Goal: Task Accomplishment & Management: Manage account settings

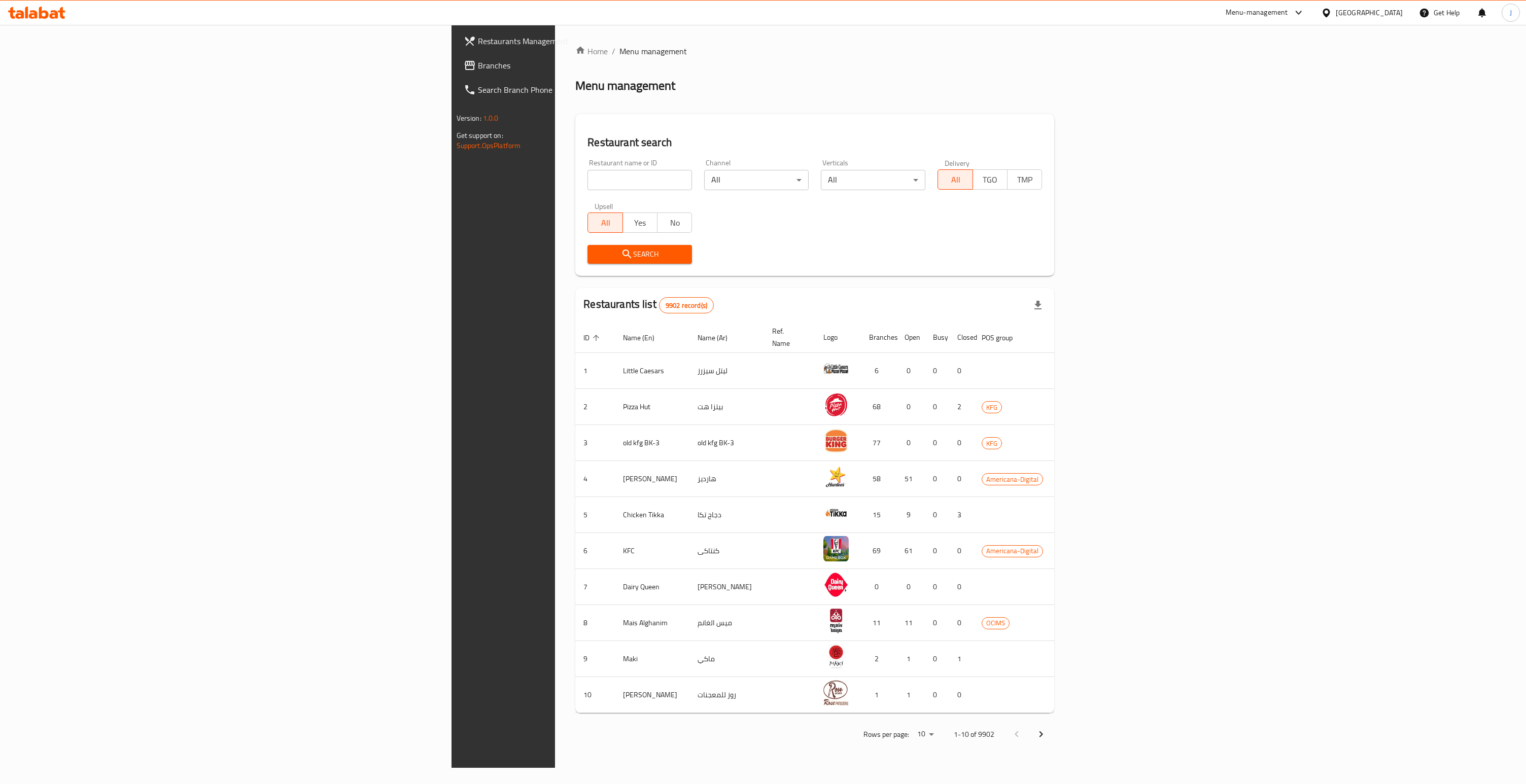
click at [478, 64] on span "Branches" at bounding box center [587, 65] width 220 height 12
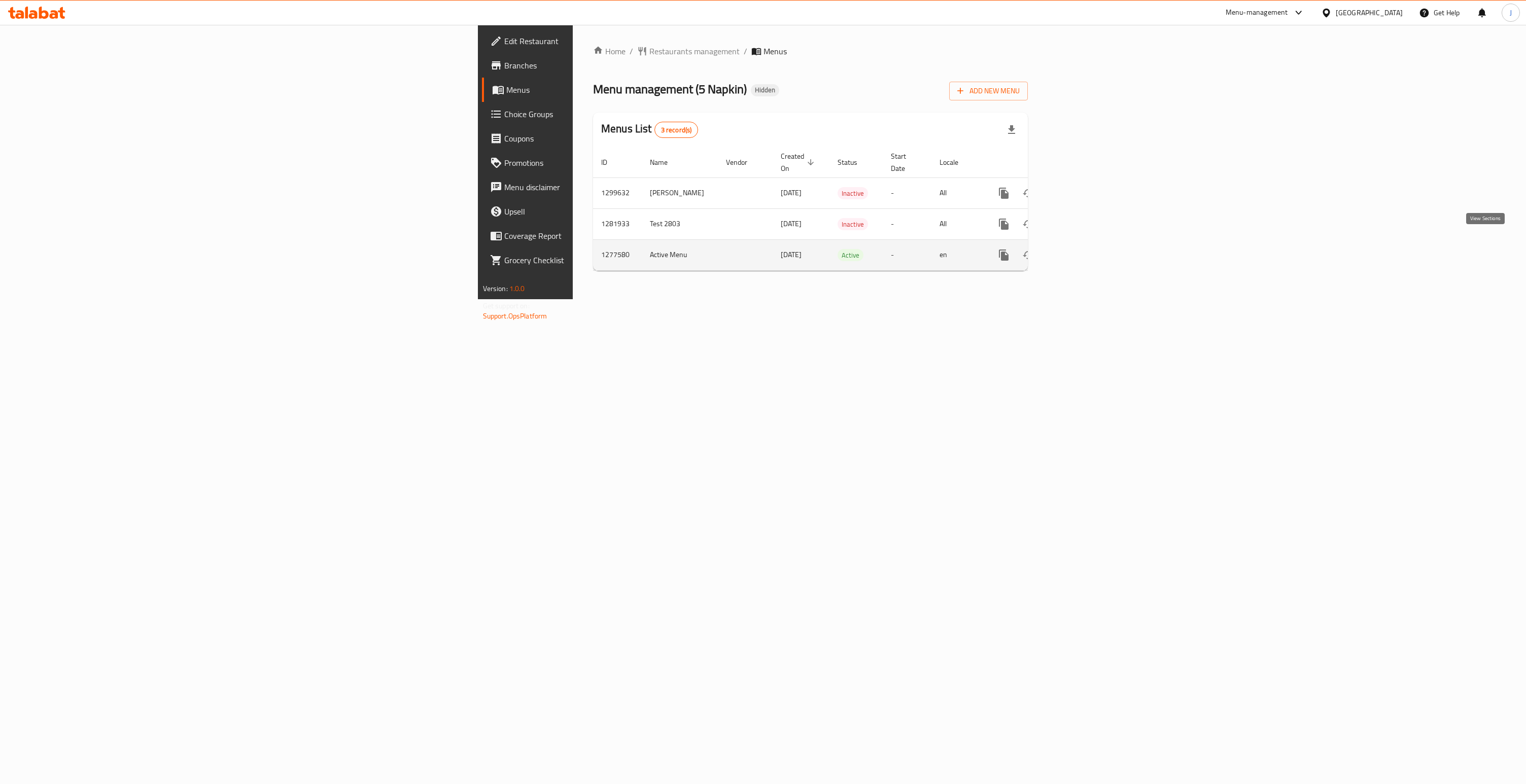
click at [1083, 249] on icon "enhanced table" at bounding box center [1077, 255] width 12 height 12
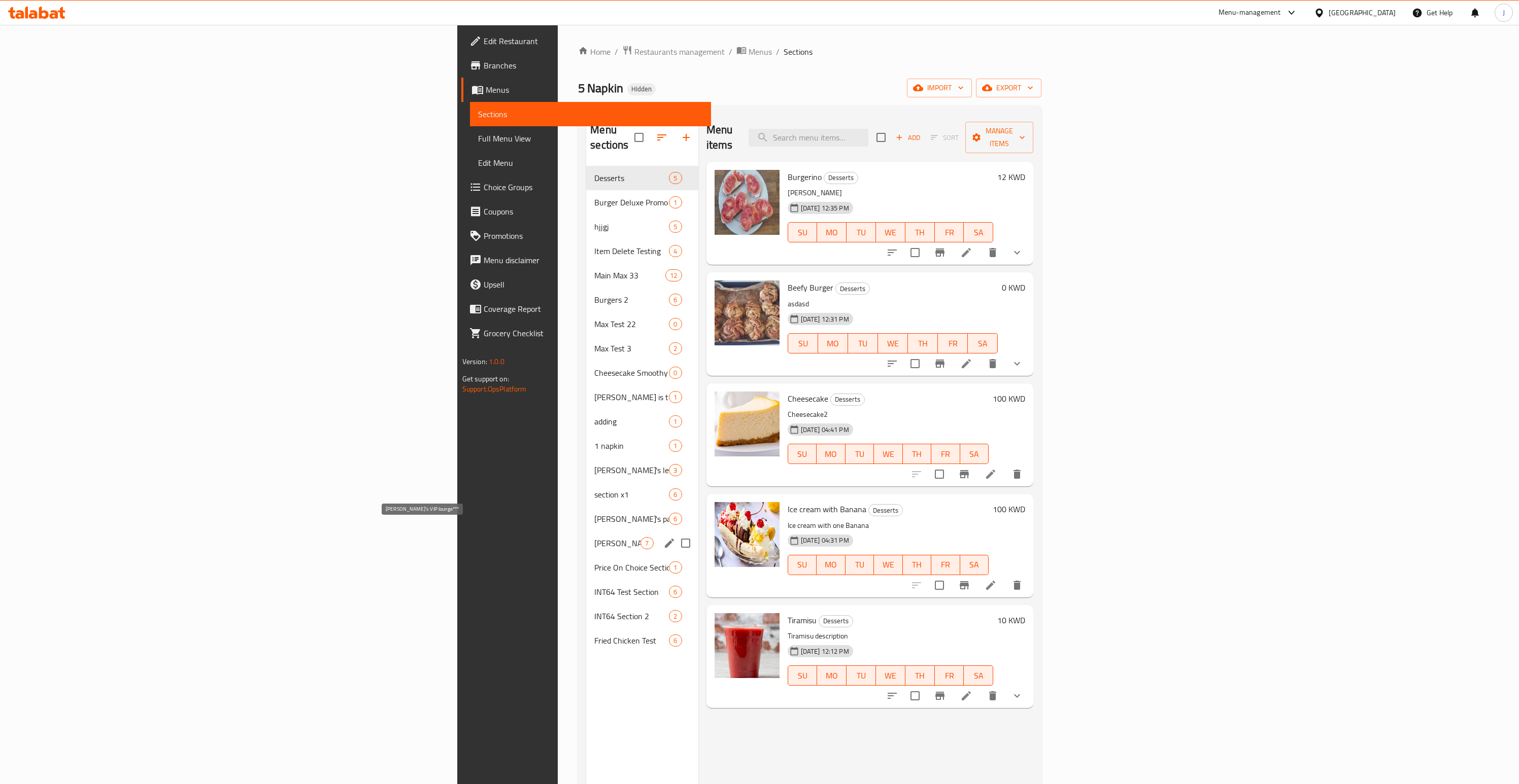
click at [594, 537] on span "Juan's VIP lounge***" at bounding box center [617, 543] width 46 height 12
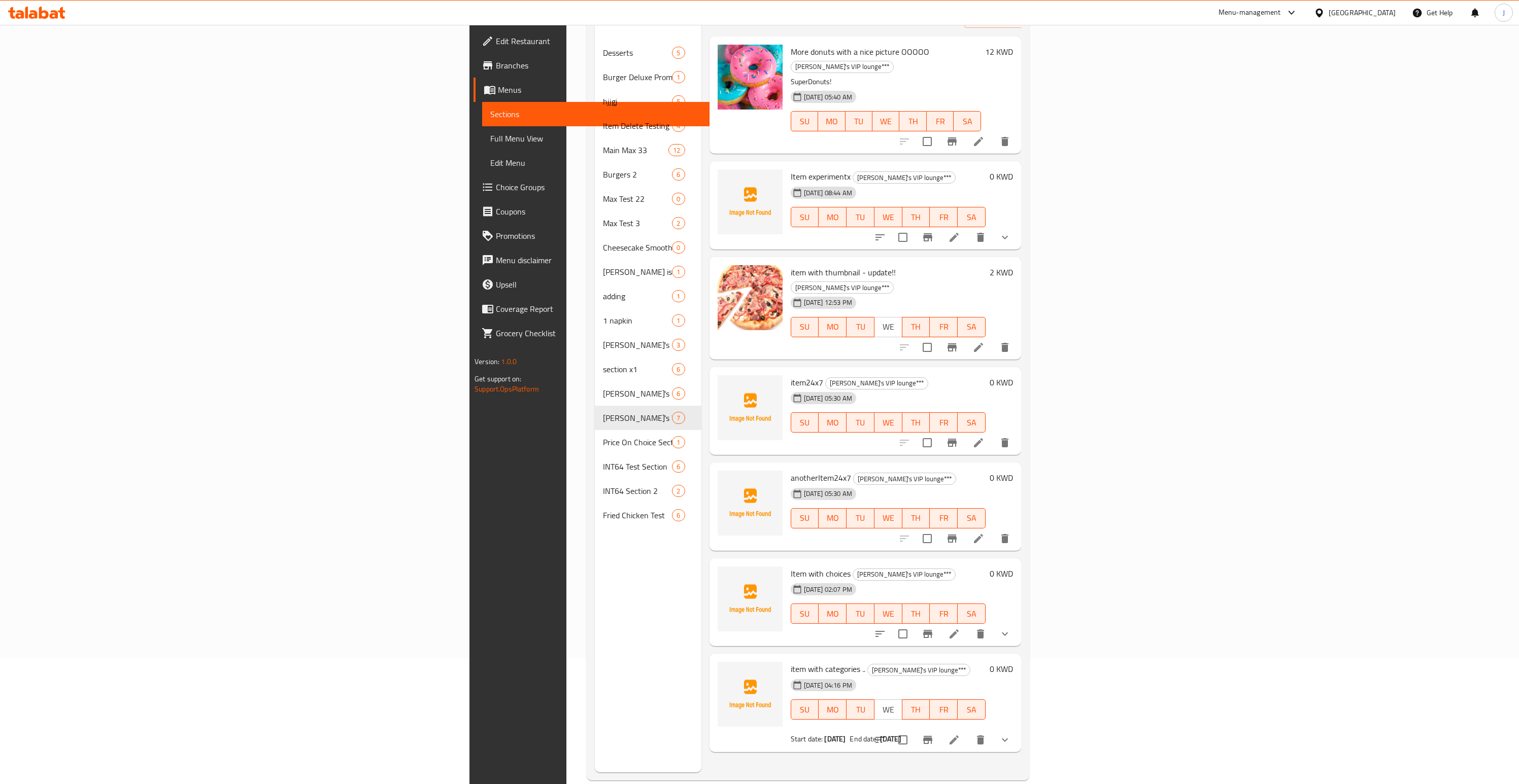
scroll to position [142, 0]
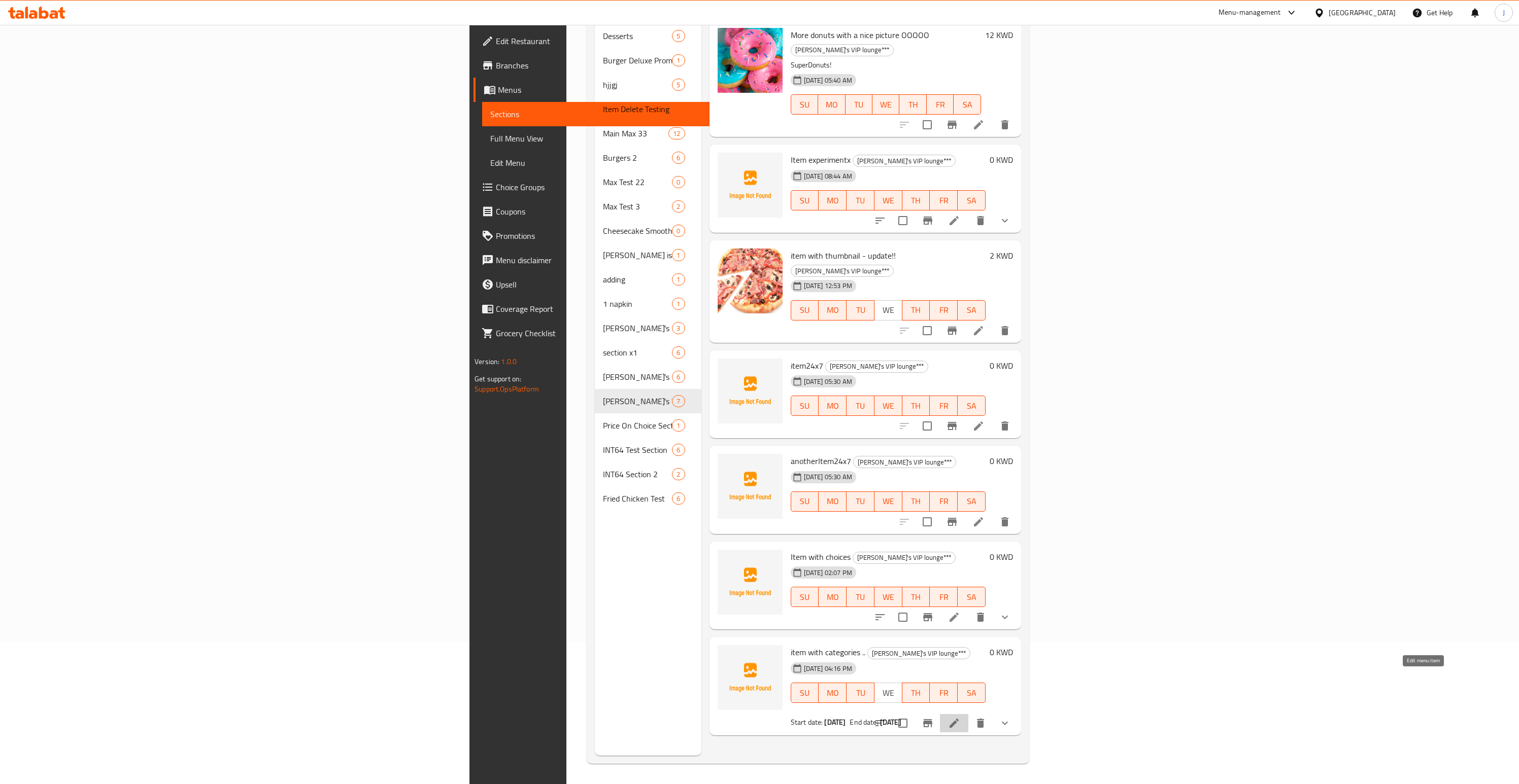
click at [960, 717] on icon at bounding box center [954, 723] width 12 height 12
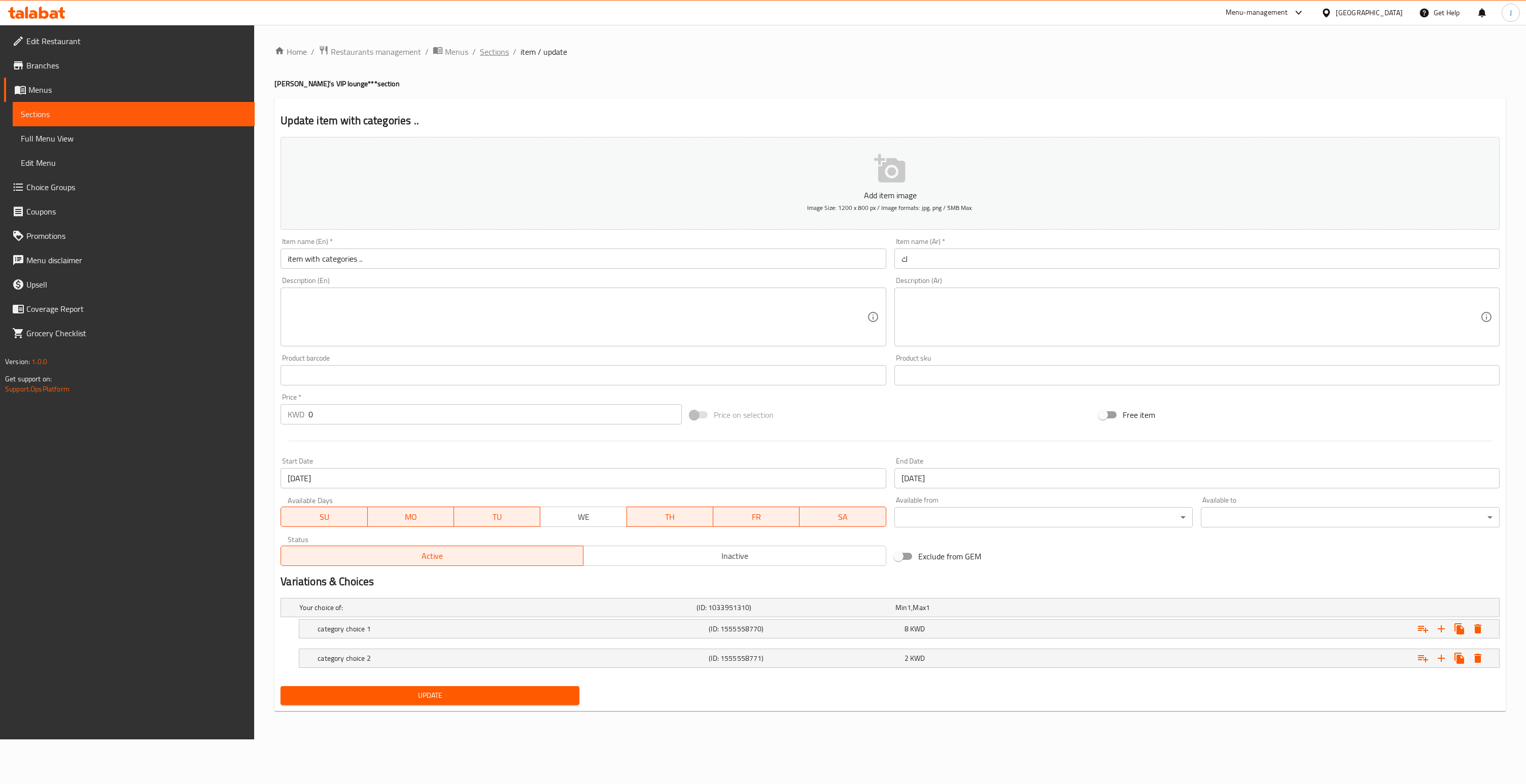
click at [490, 50] on span "Sections" at bounding box center [494, 52] width 29 height 12
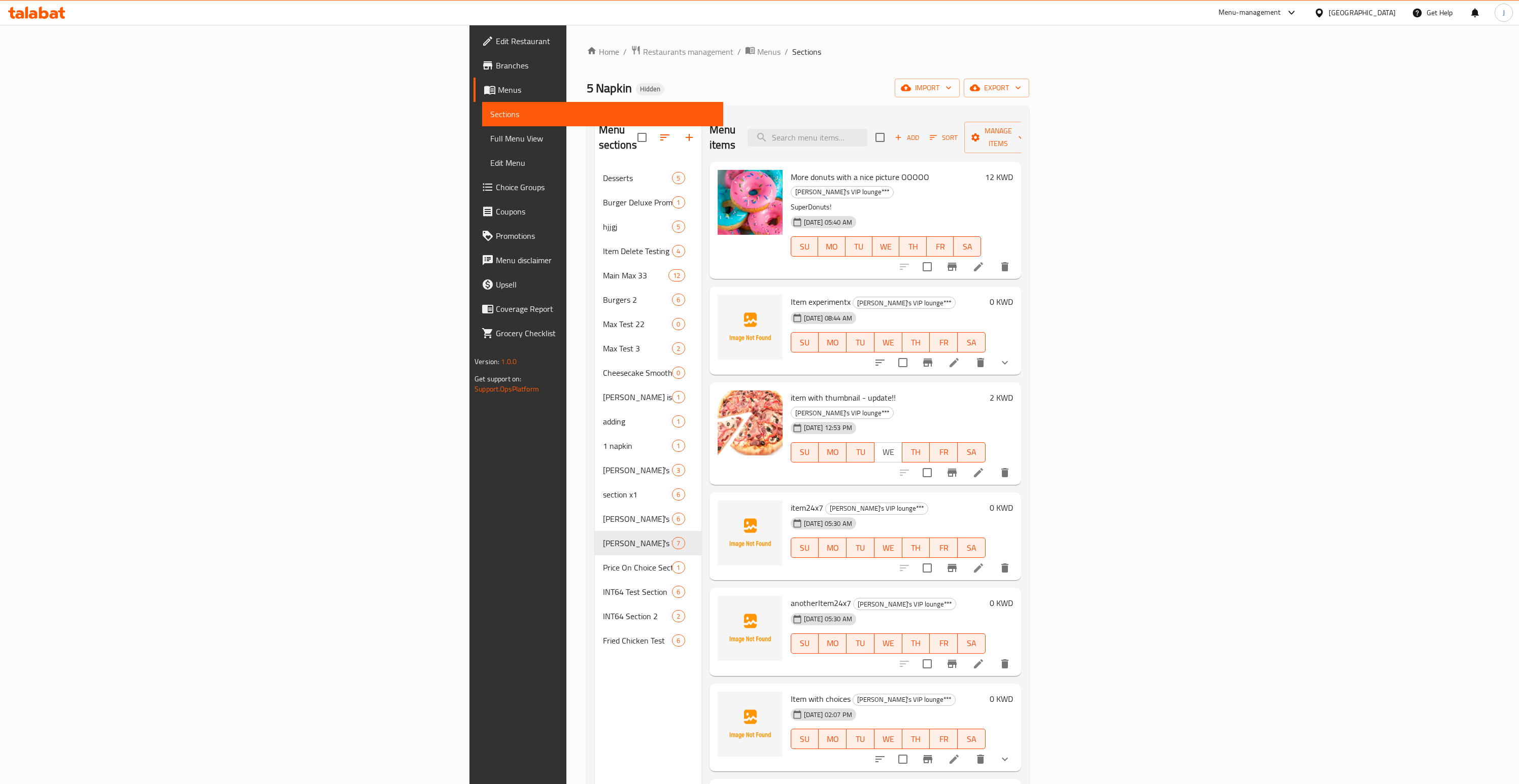
scroll to position [142, 0]
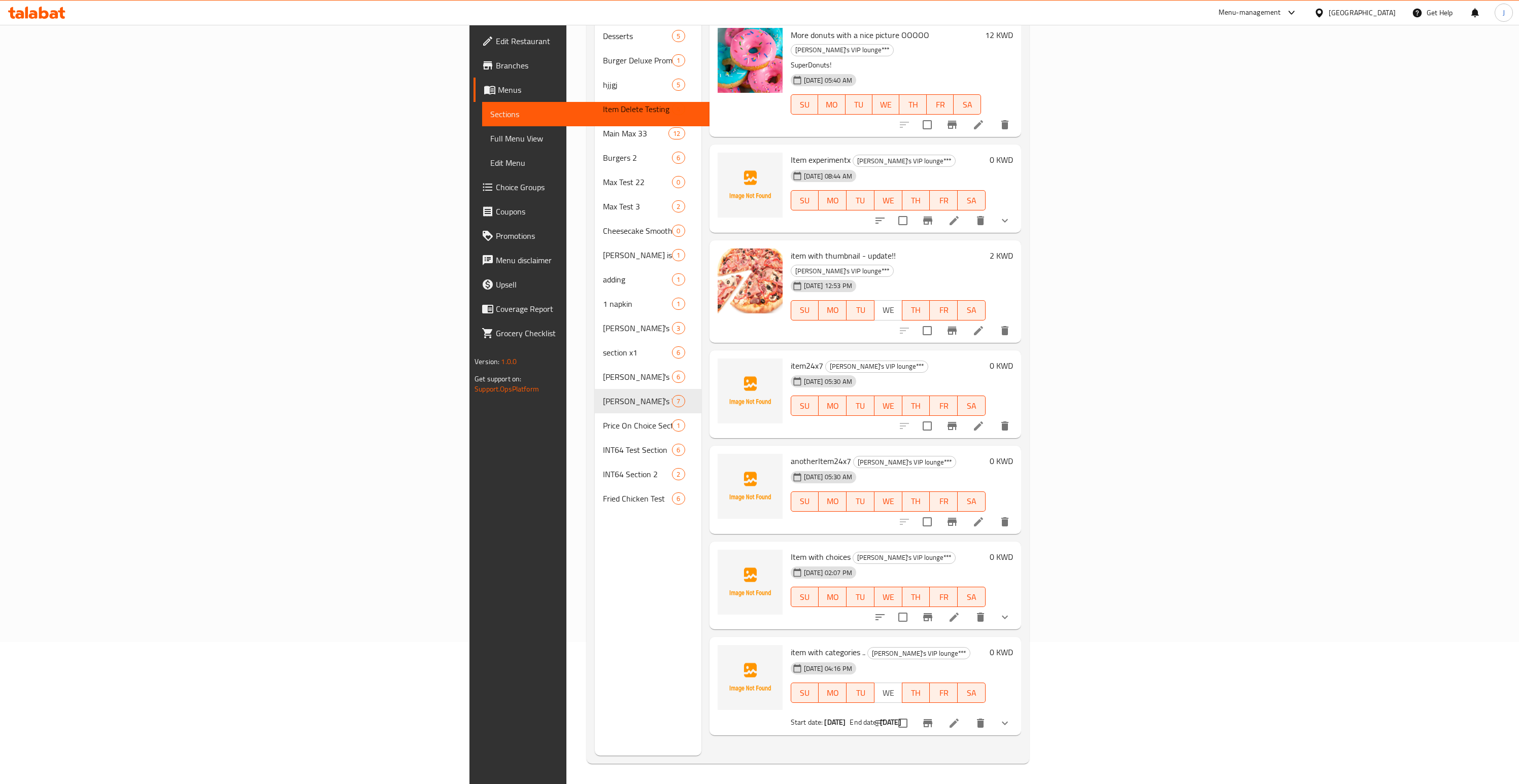
click at [960, 717] on icon at bounding box center [954, 723] width 12 height 12
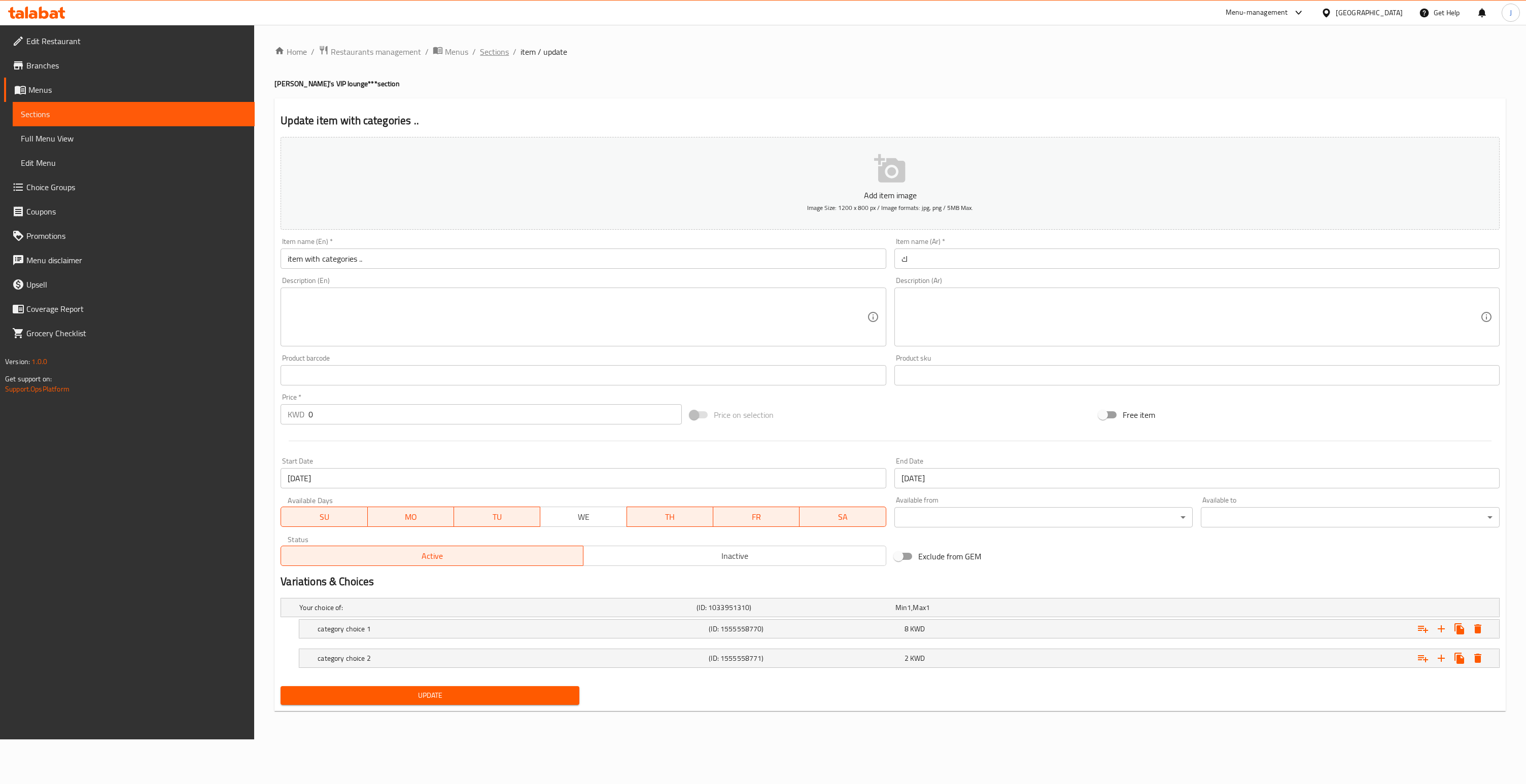
click at [504, 52] on span "Sections" at bounding box center [494, 52] width 29 height 12
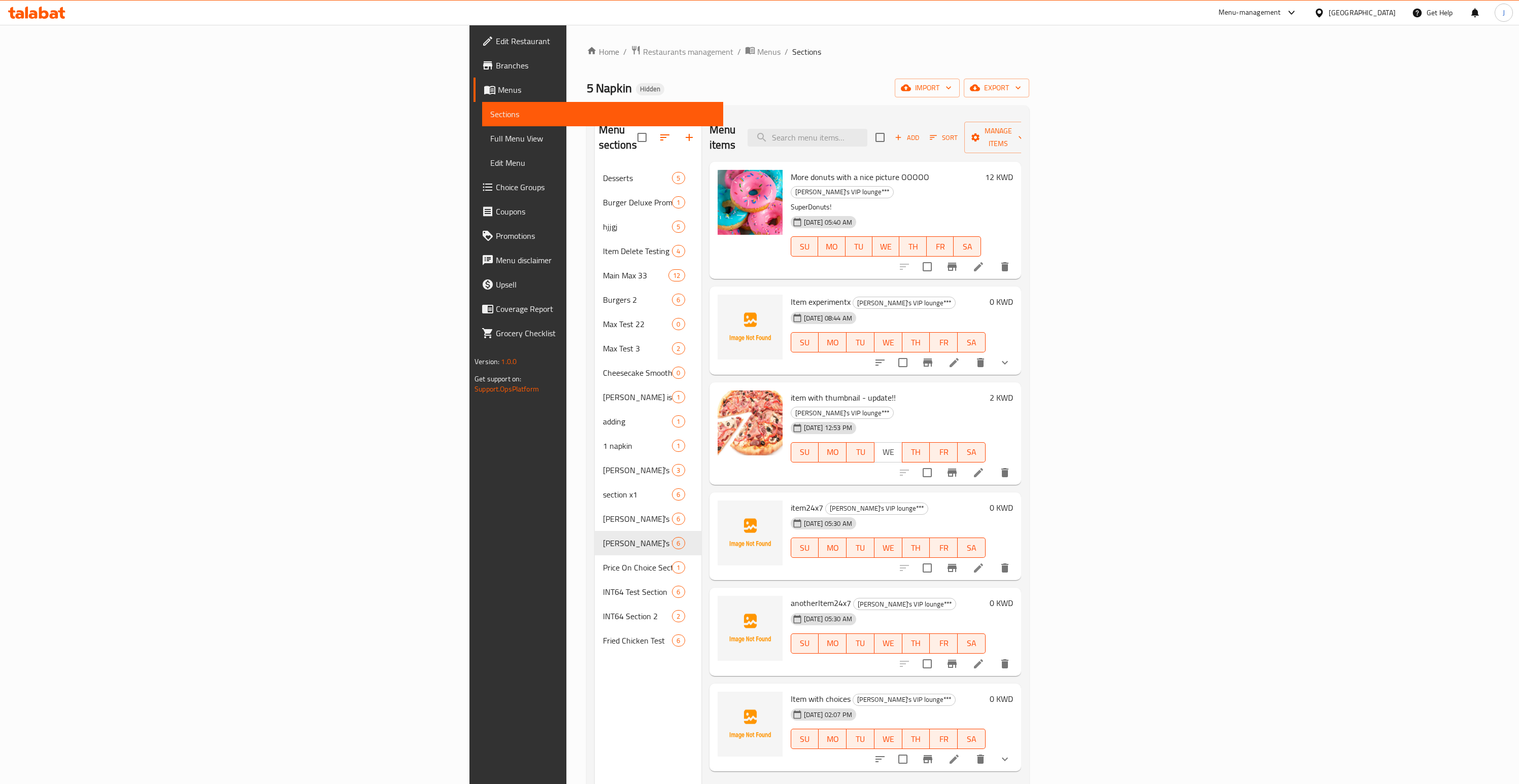
click at [1389, 15] on div "Kuwait" at bounding box center [1362, 12] width 67 height 11
click at [1263, 223] on div "[GEOGRAPHIC_DATA]" at bounding box center [1286, 218] width 83 height 24
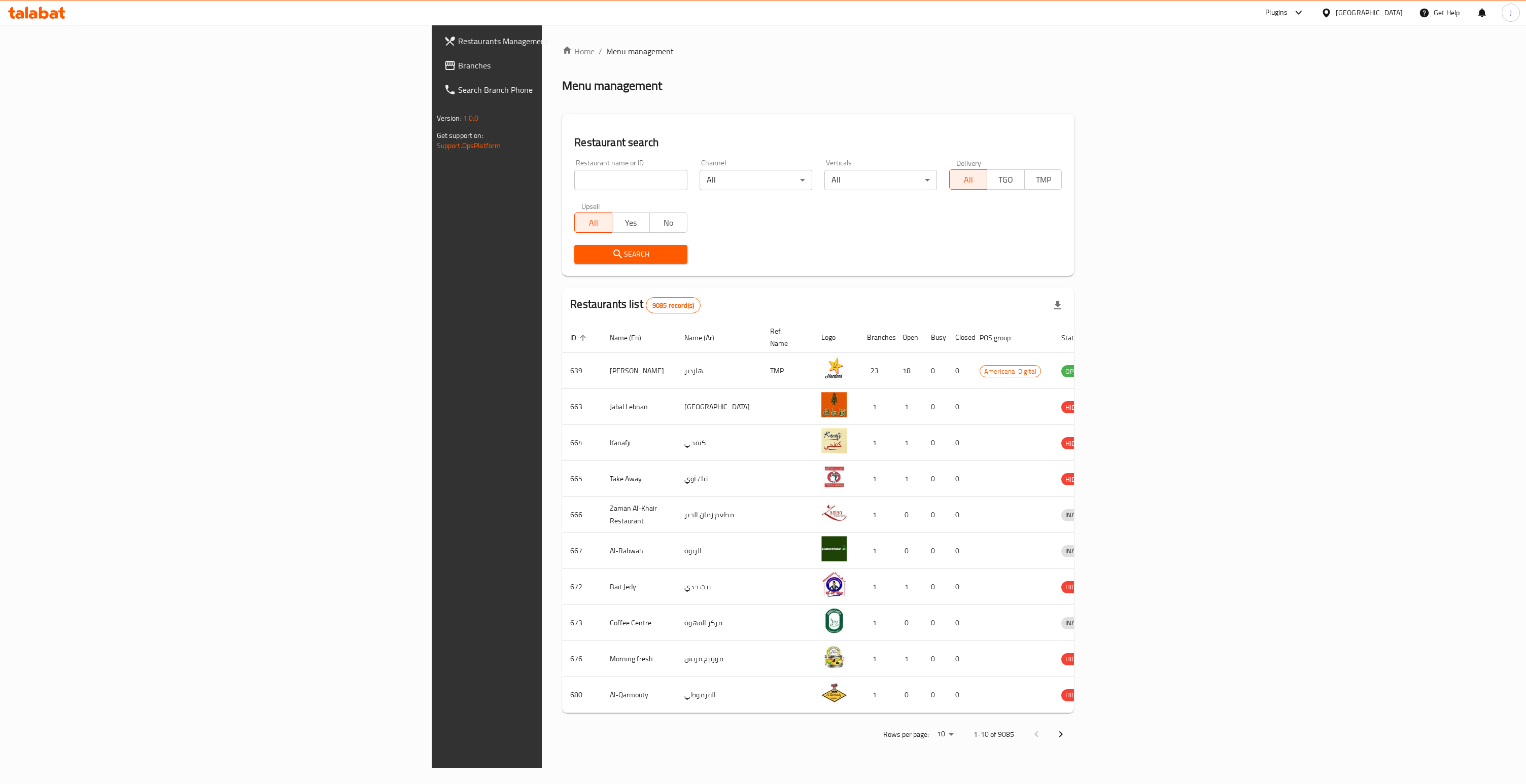
click at [458, 63] on span "Branches" at bounding box center [568, 65] width 220 height 12
click at [574, 179] on input "search" at bounding box center [630, 180] width 112 height 20
paste input "3909"
type input "3909"
click button "Search" at bounding box center [630, 254] width 112 height 19
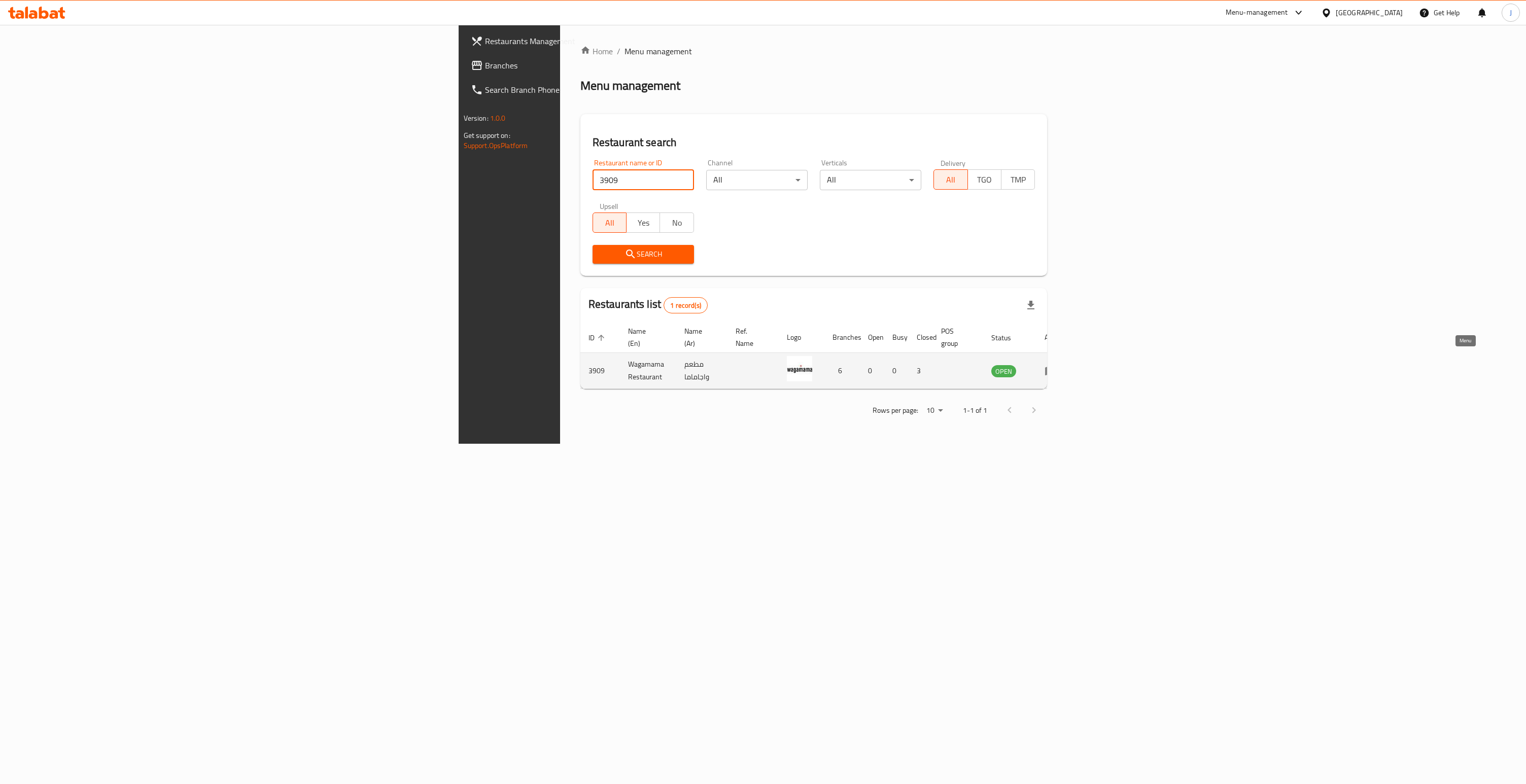
click at [1056, 367] on icon "enhanced table" at bounding box center [1050, 372] width 11 height 9
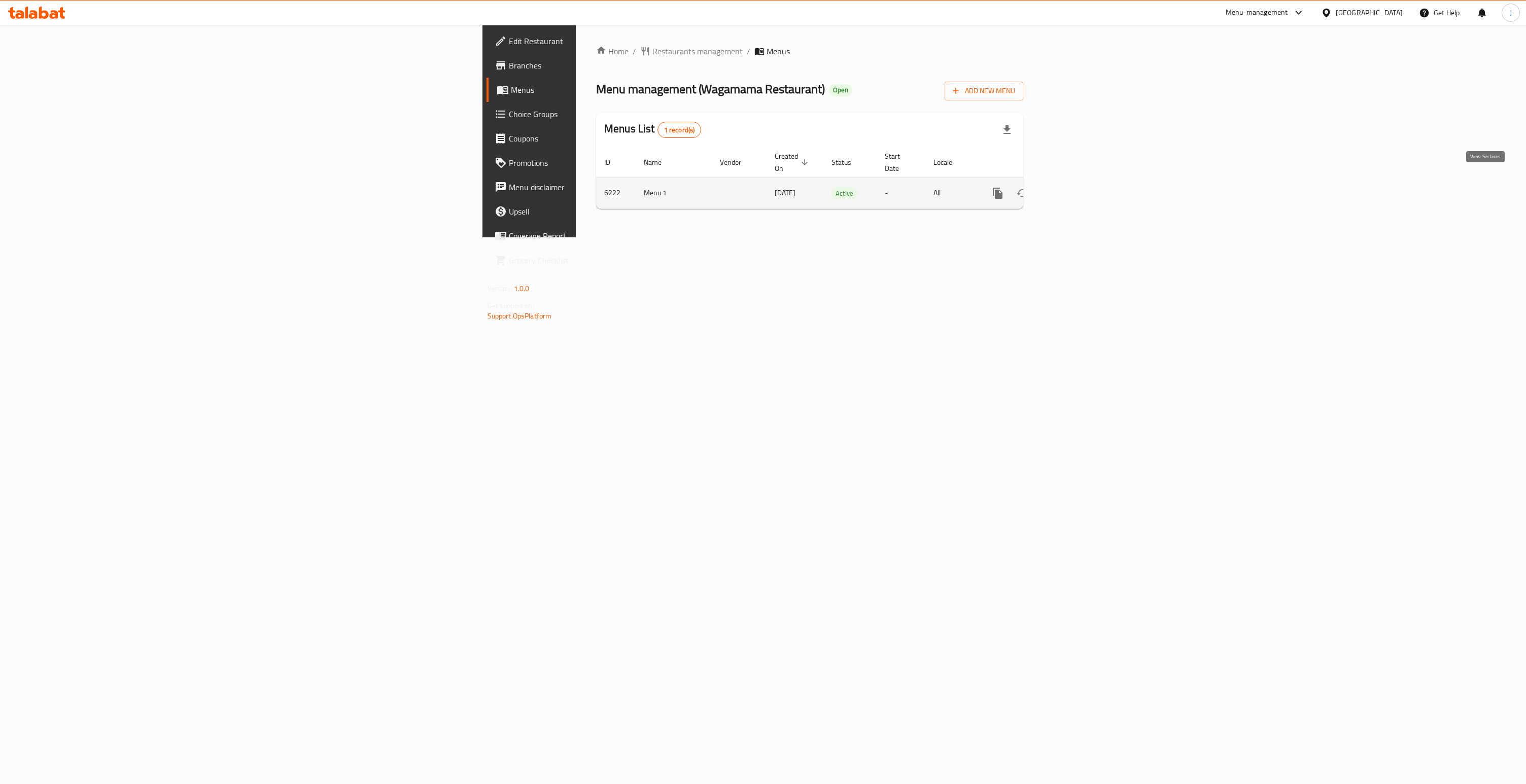
click at [1075, 189] on icon "enhanced table" at bounding box center [1071, 193] width 9 height 9
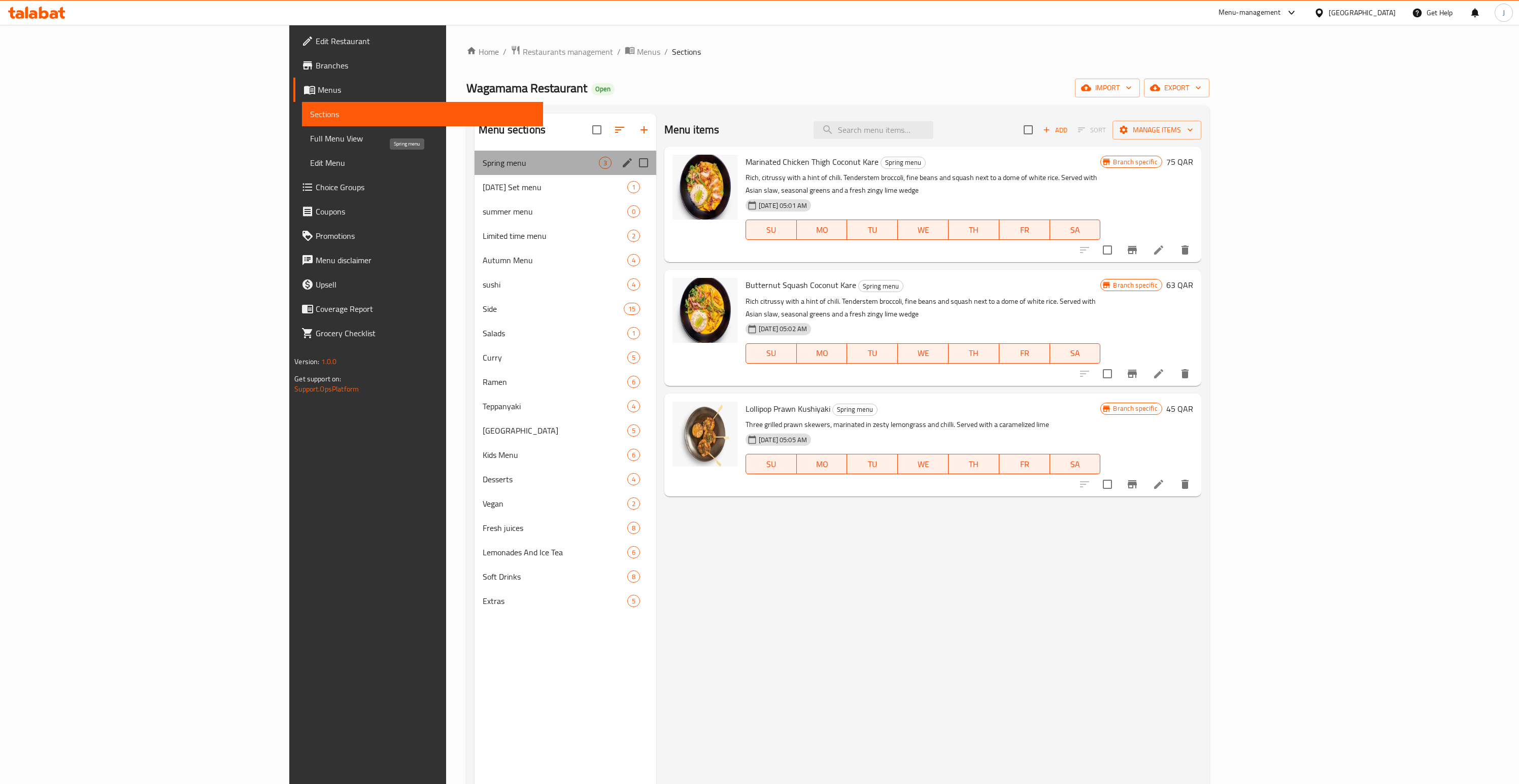
click at [483, 164] on span "Spring menu" at bounding box center [541, 163] width 116 height 12
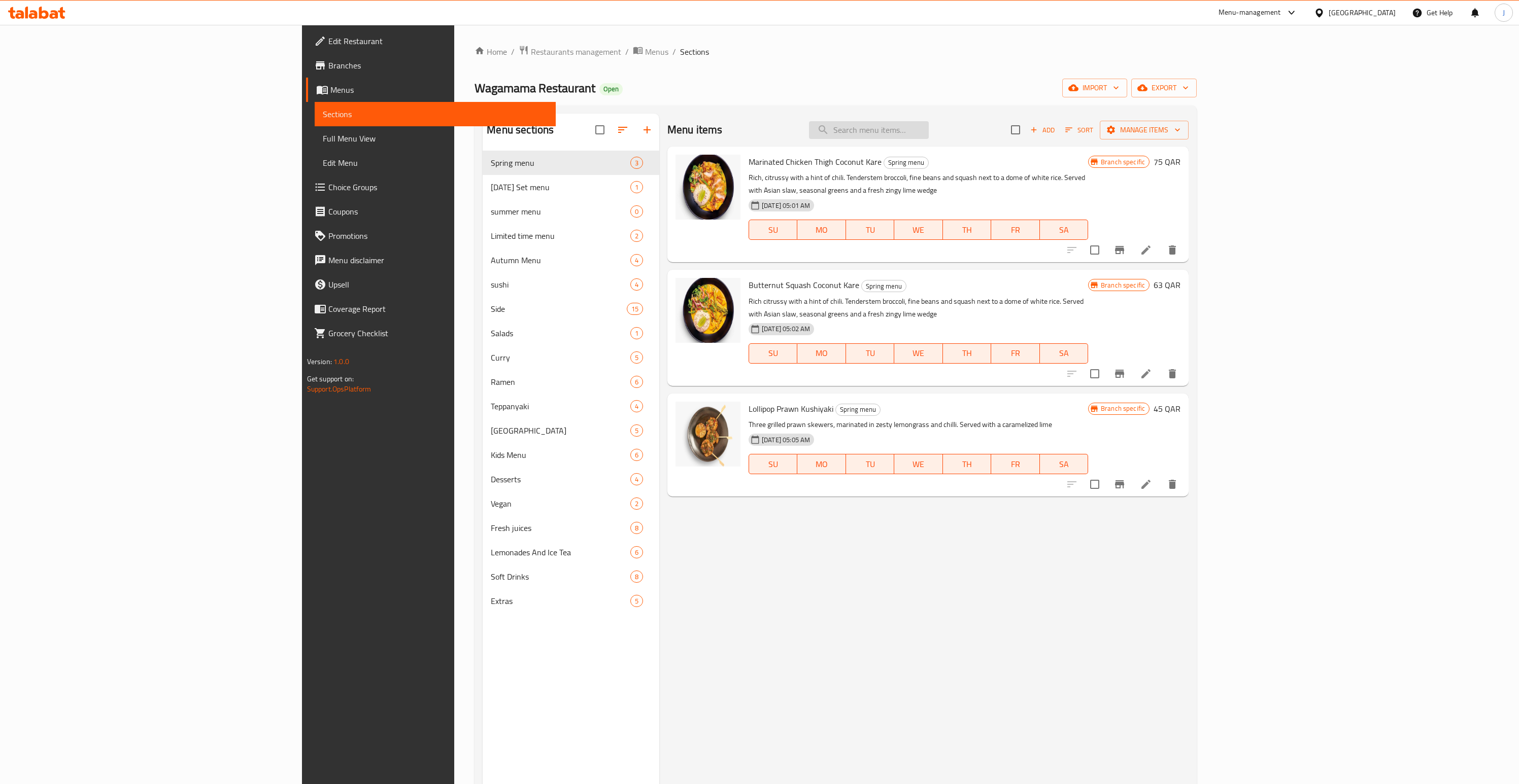
click at [929, 137] on input "search" at bounding box center [869, 130] width 120 height 18
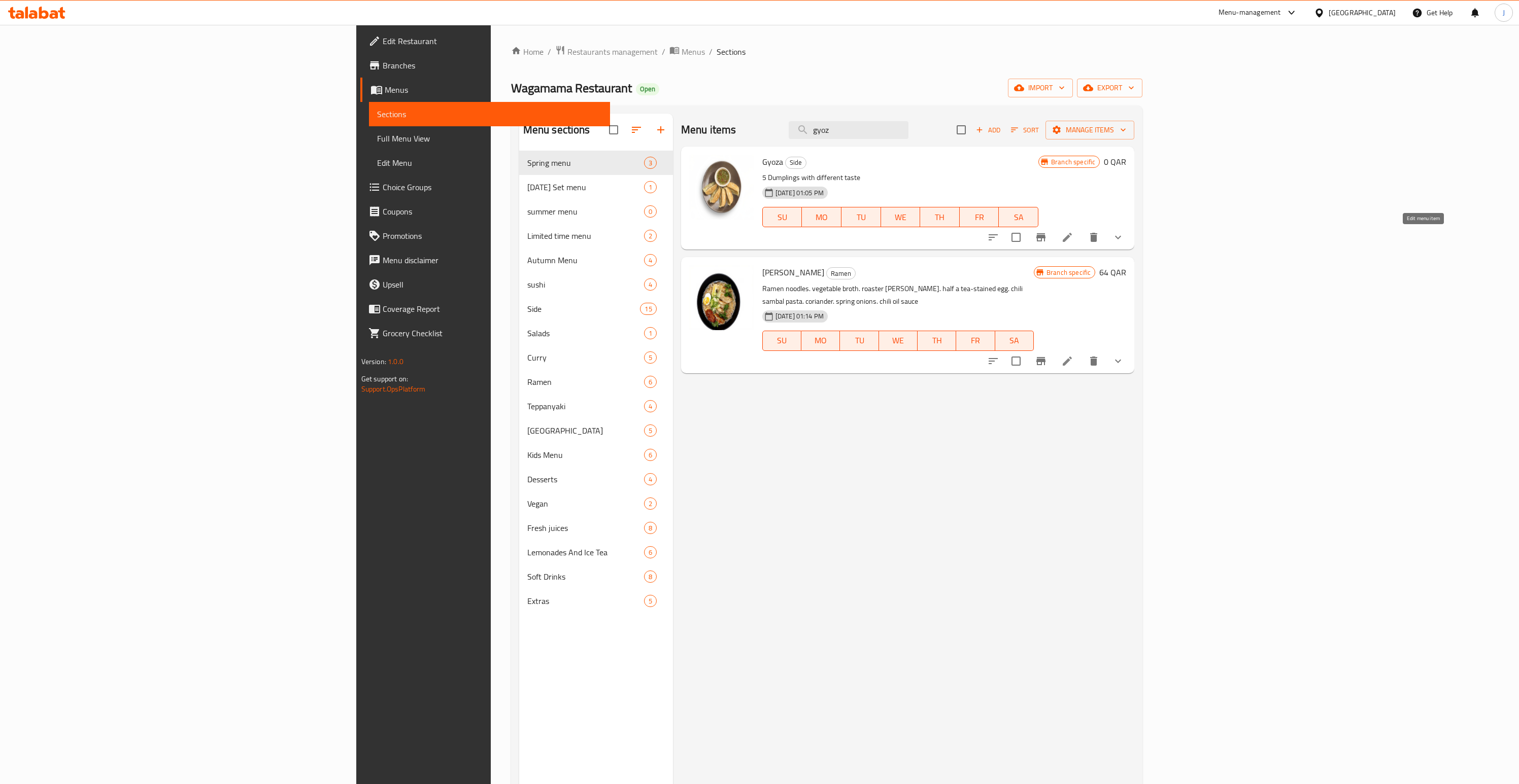
type input "gyoz"
click at [1072, 238] on icon at bounding box center [1067, 237] width 9 height 9
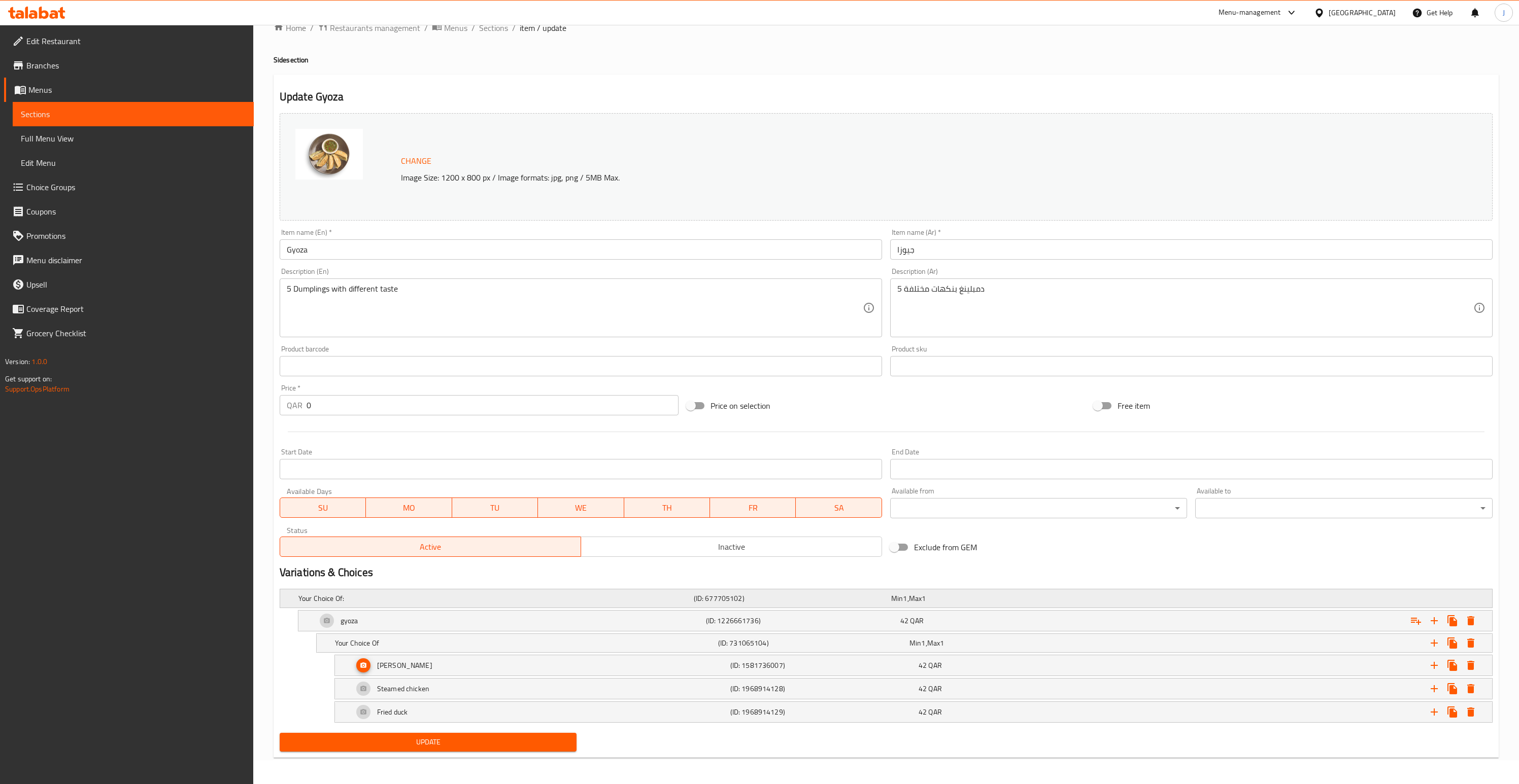
scroll to position [26, 0]
click at [478, 668] on div "[PERSON_NAME]" at bounding box center [540, 664] width 377 height 24
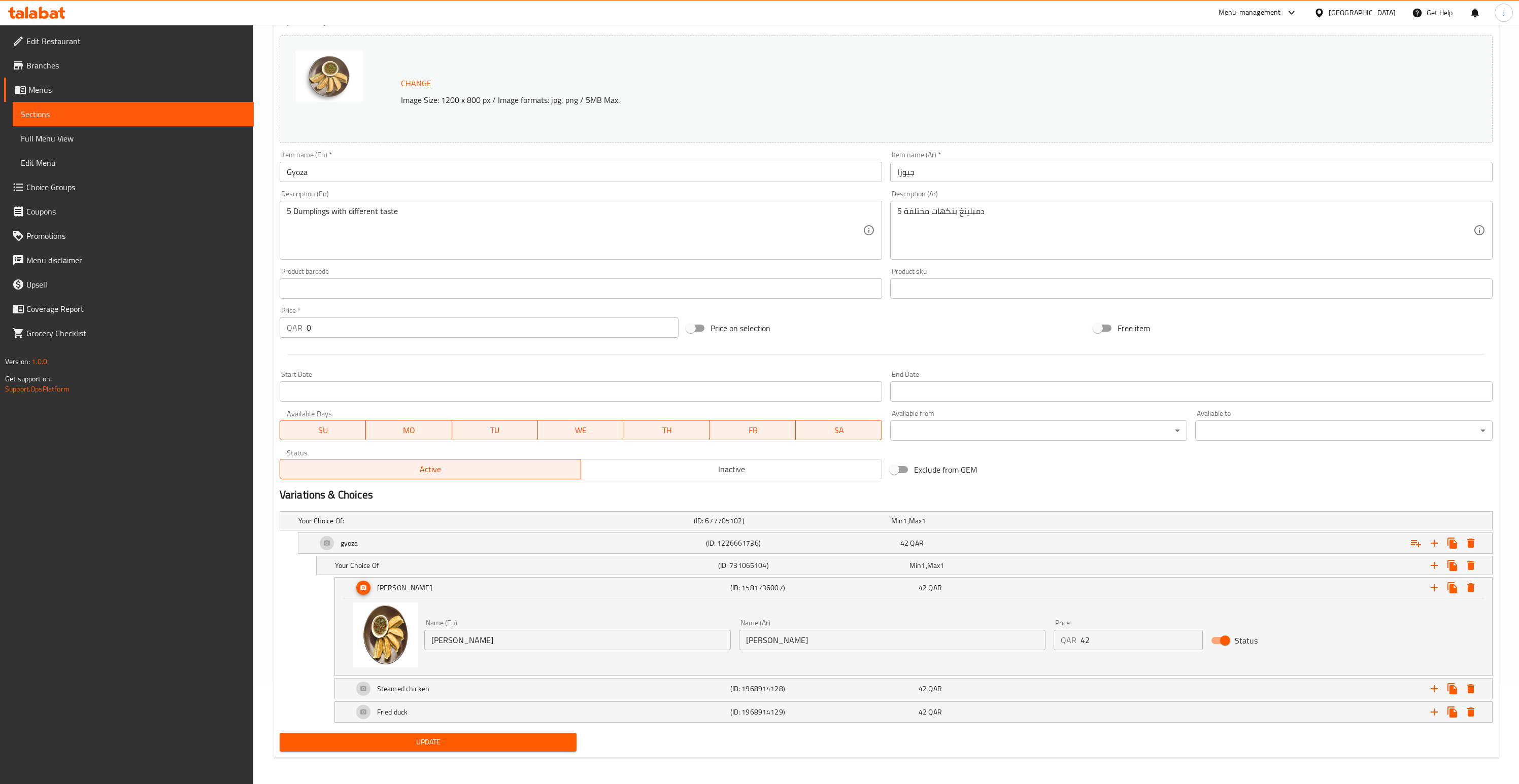
scroll to position [103, 0]
click at [492, 690] on div "Steamed chicken" at bounding box center [540, 688] width 377 height 24
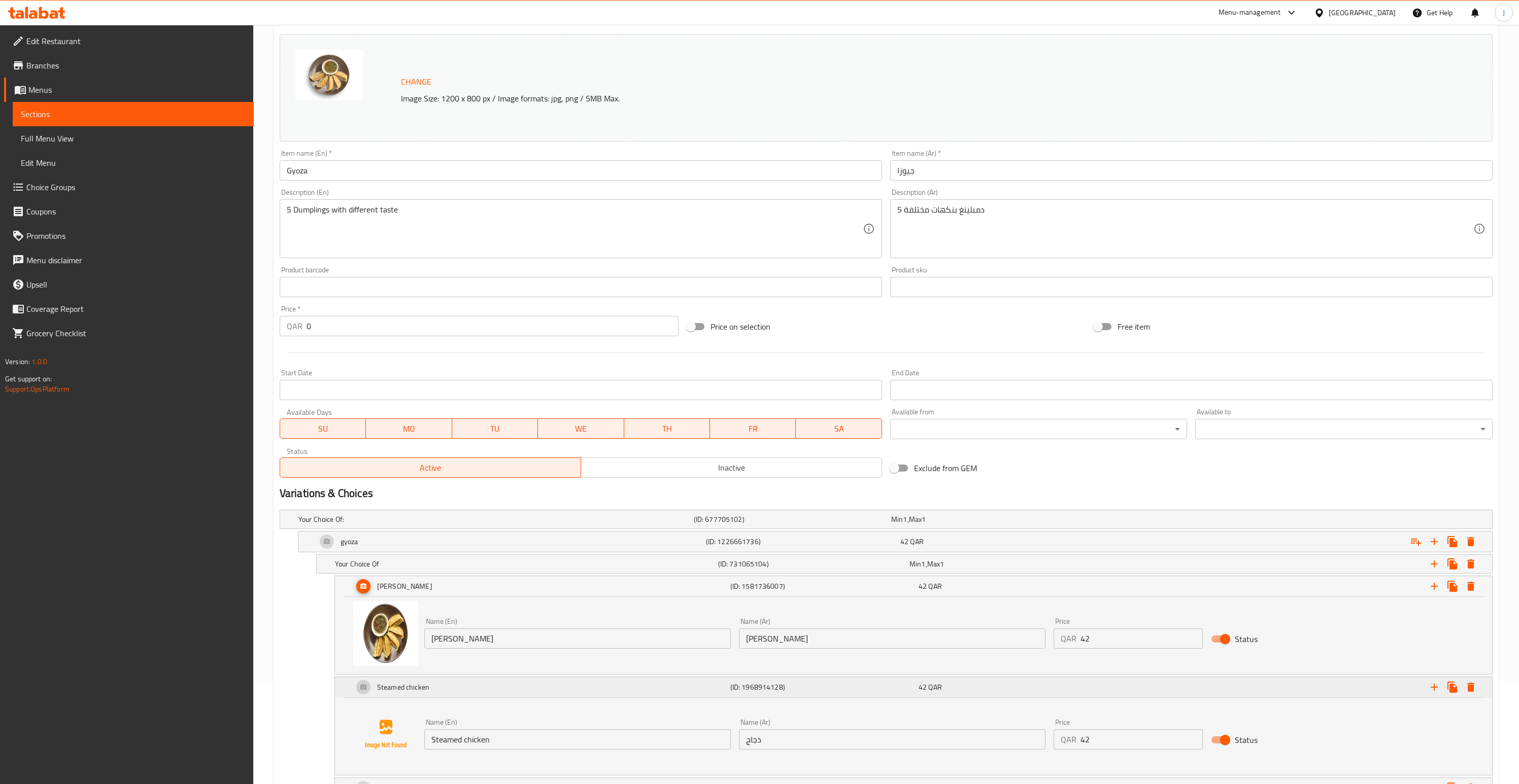
scroll to position [181, 0]
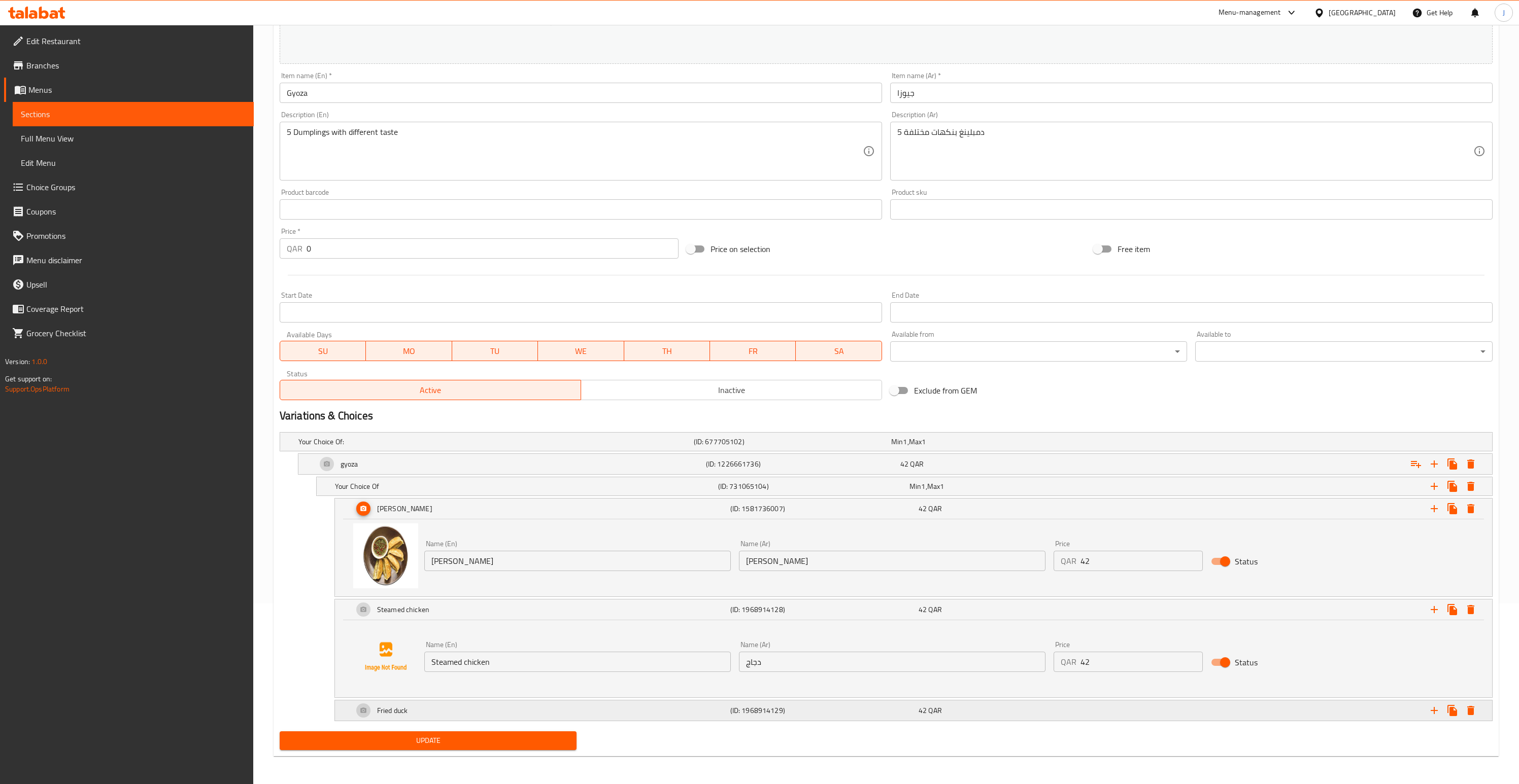
click at [515, 702] on div "Fried duck" at bounding box center [540, 711] width 377 height 24
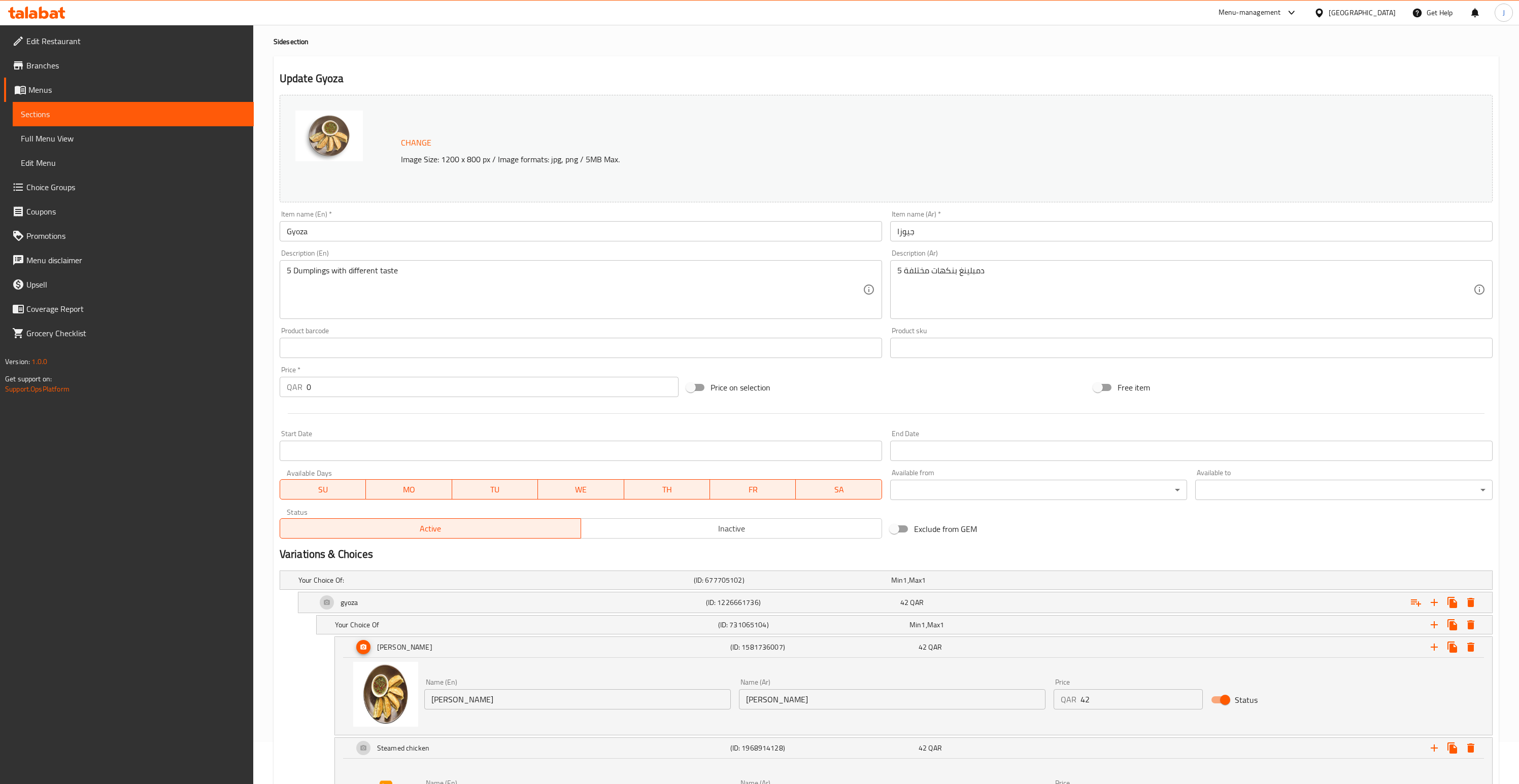
scroll to position [0, 0]
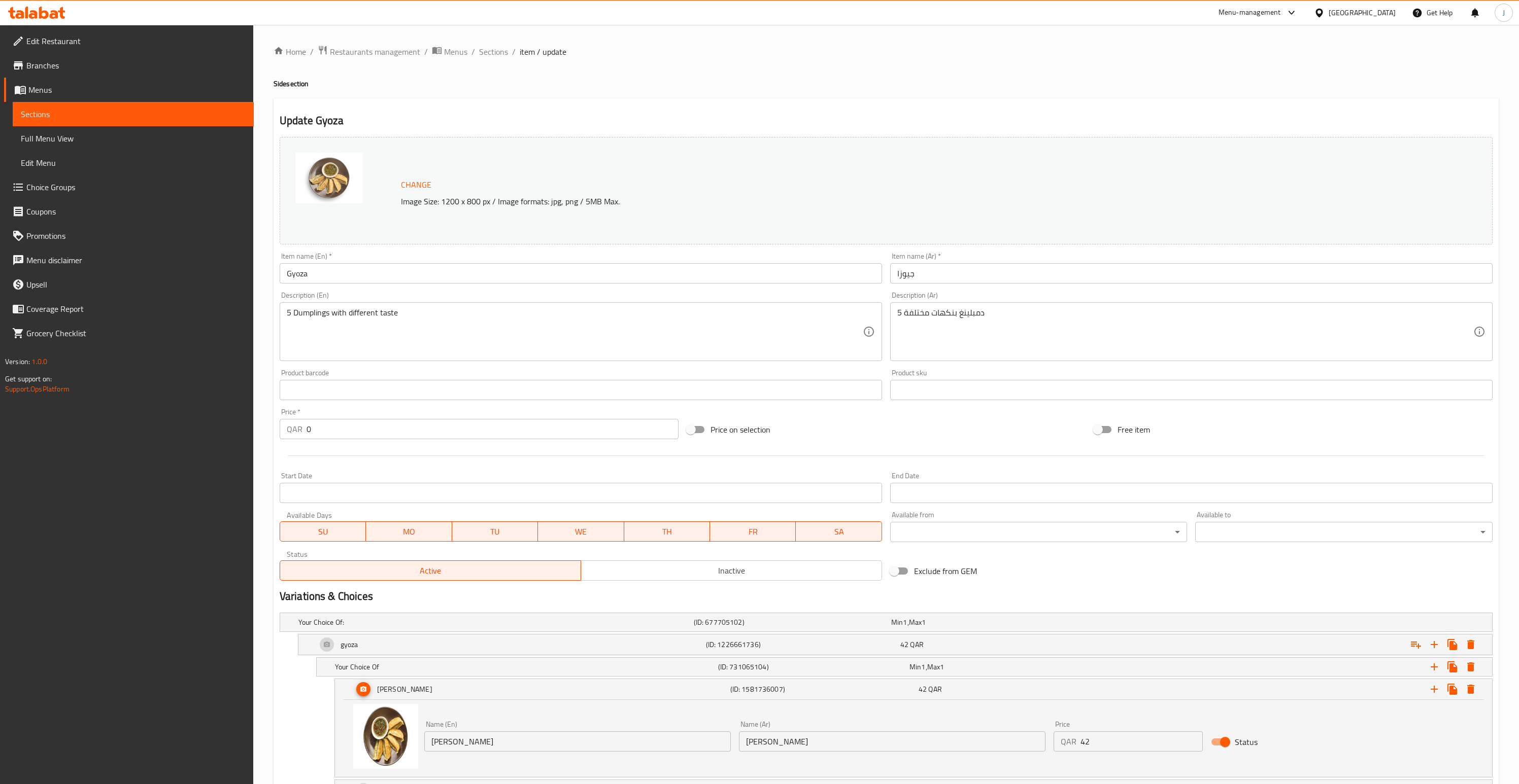
click at [331, 119] on h2 "Update Gyoza" at bounding box center [886, 121] width 1213 height 15
copy h2 "Gyoza"
click at [503, 53] on span "Sections" at bounding box center [493, 52] width 29 height 12
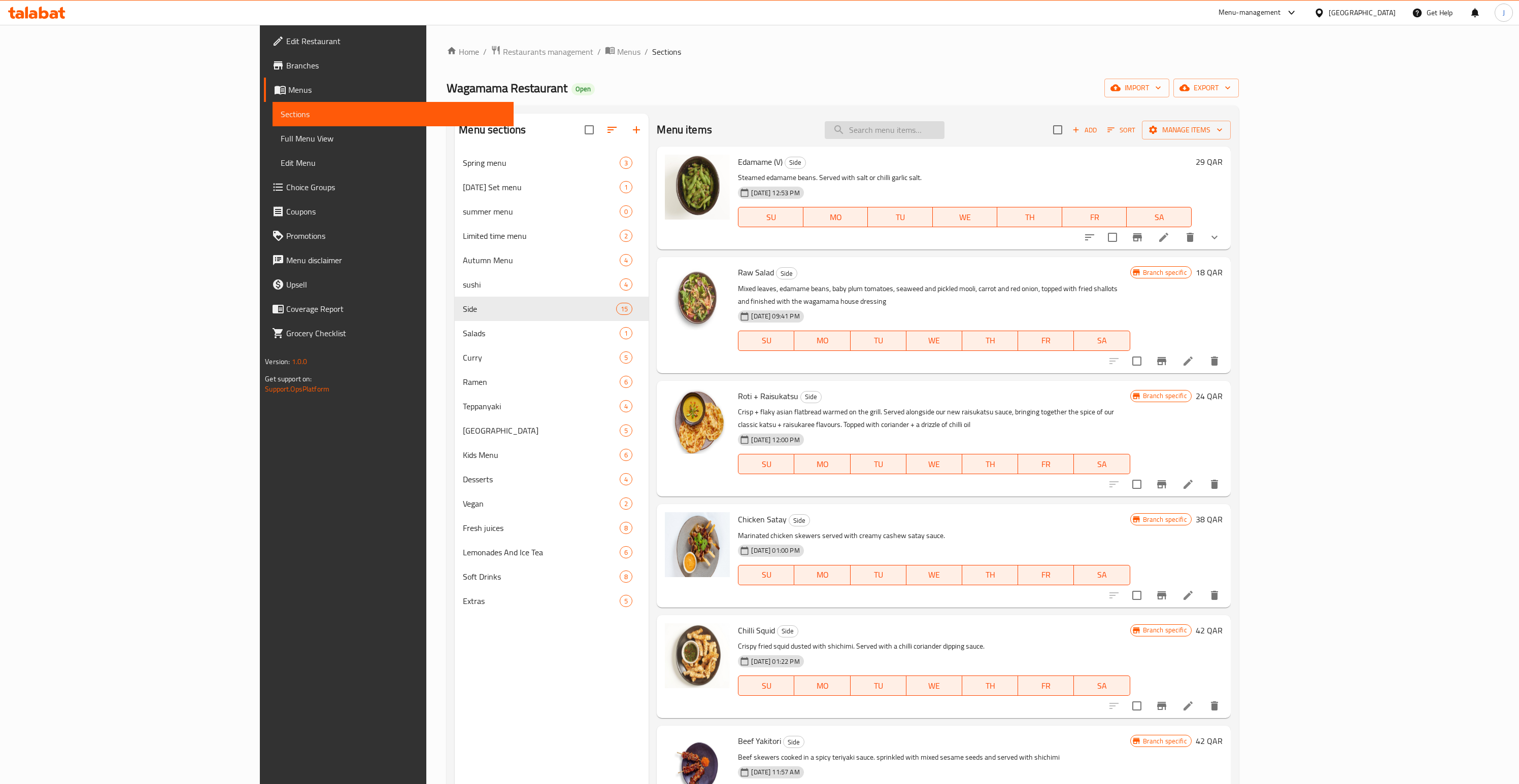
click at [932, 132] on input "search" at bounding box center [885, 130] width 120 height 18
paste input "Gyoza"
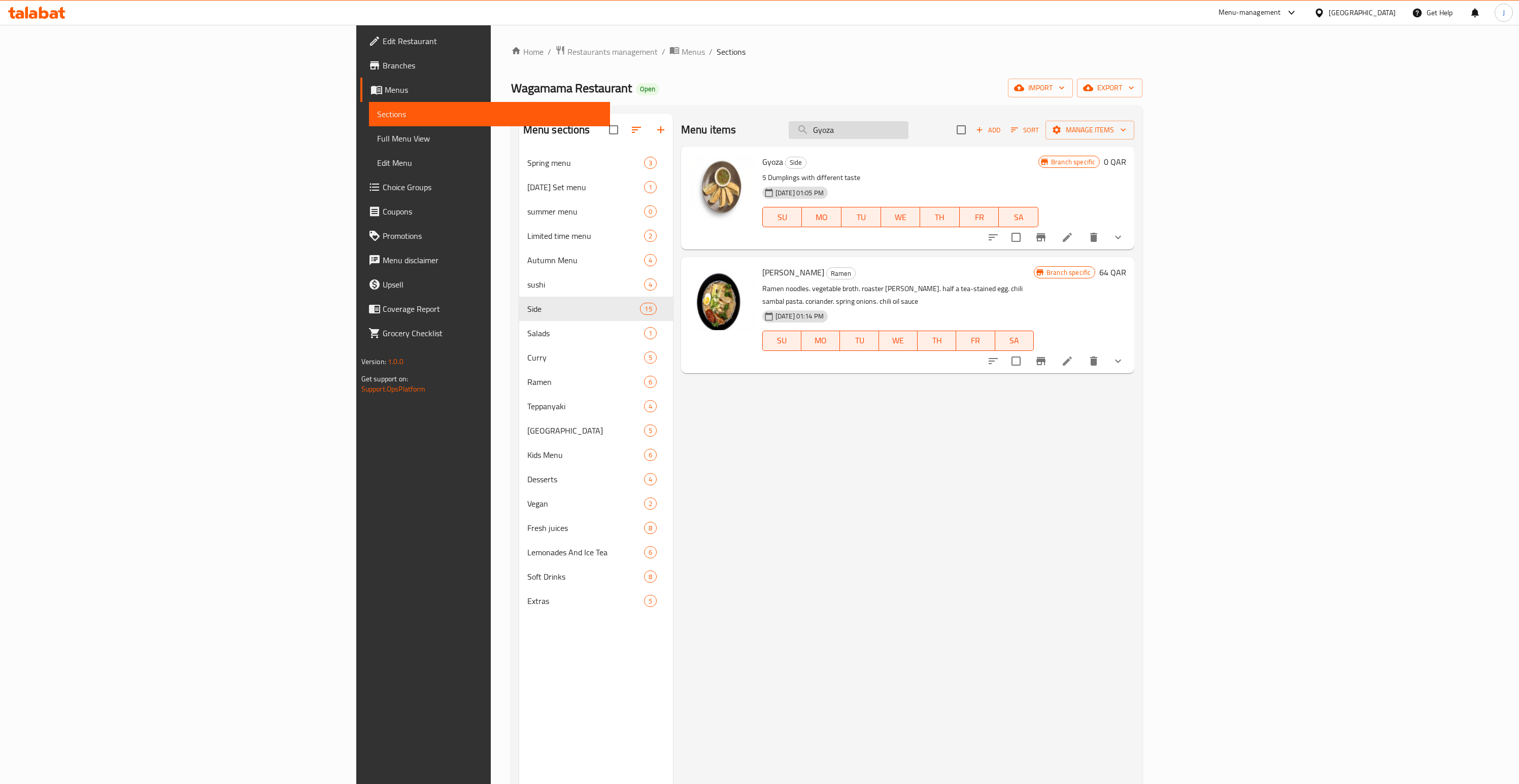
click at [908, 129] on input "Gyoza" at bounding box center [849, 130] width 120 height 18
type input "Gyoza"
click at [908, 129] on input "Gyoza" at bounding box center [849, 130] width 120 height 18
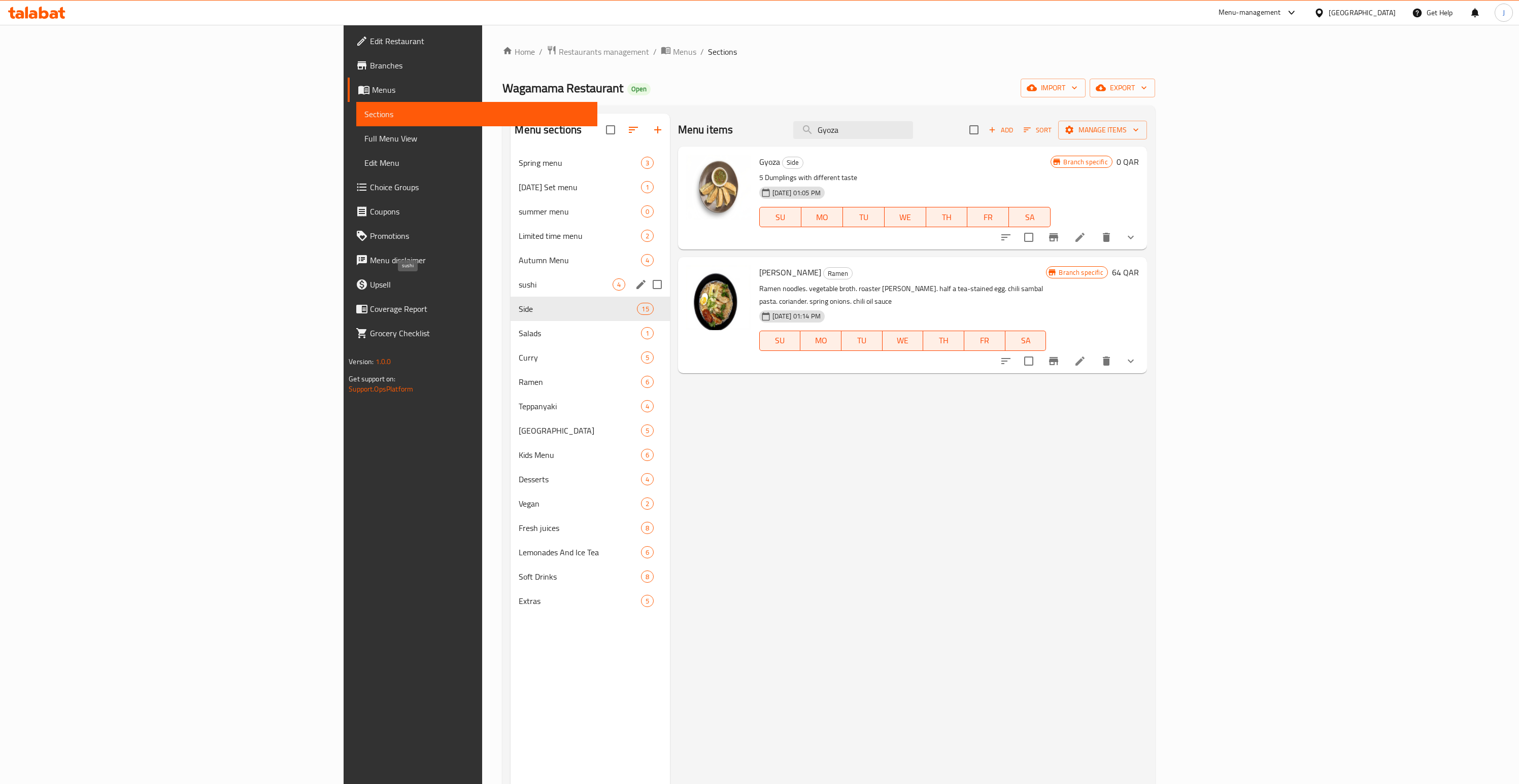
click at [519, 288] on span "sushi" at bounding box center [565, 284] width 93 height 12
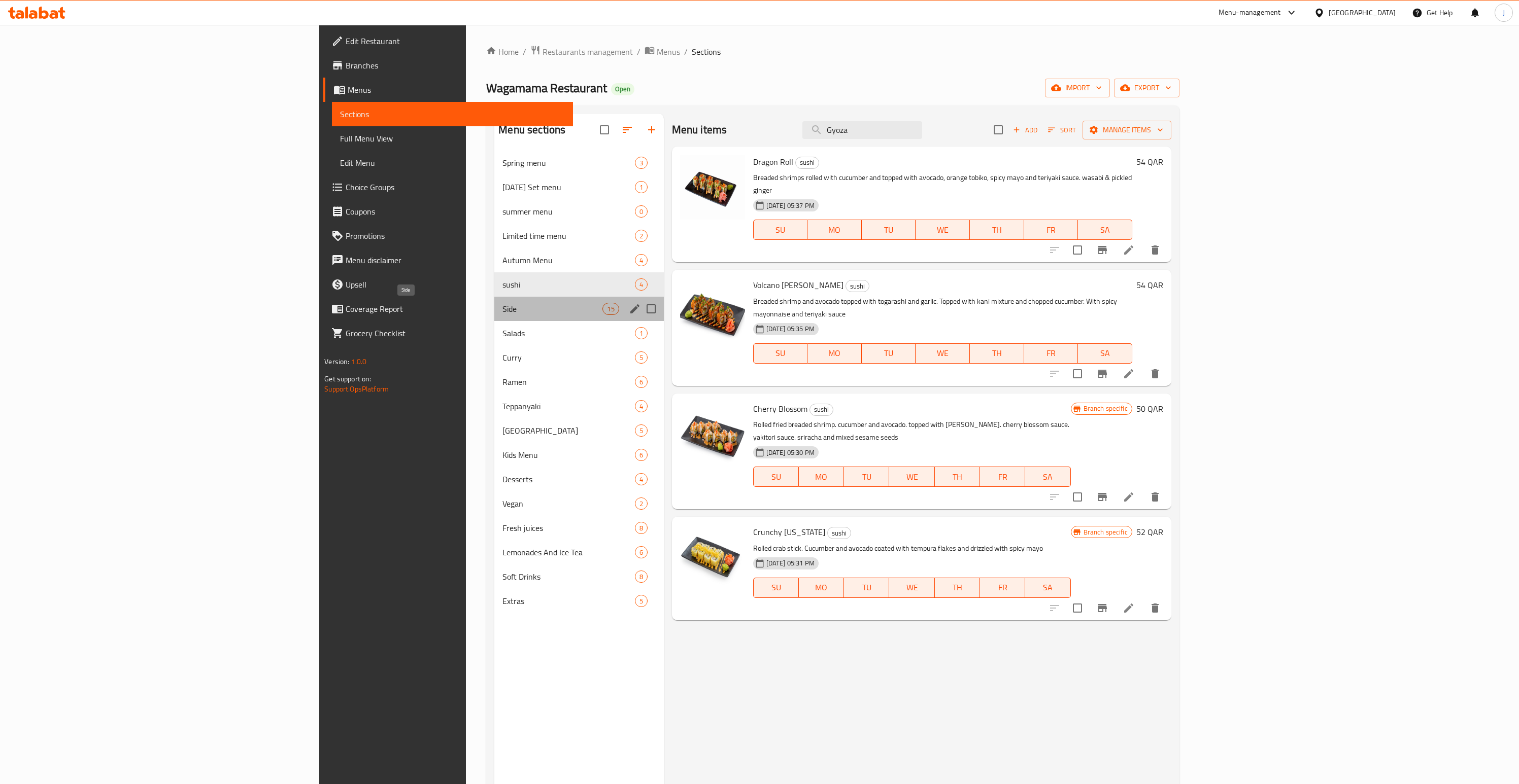
click at [503, 308] on span "Side" at bounding box center [553, 308] width 100 height 12
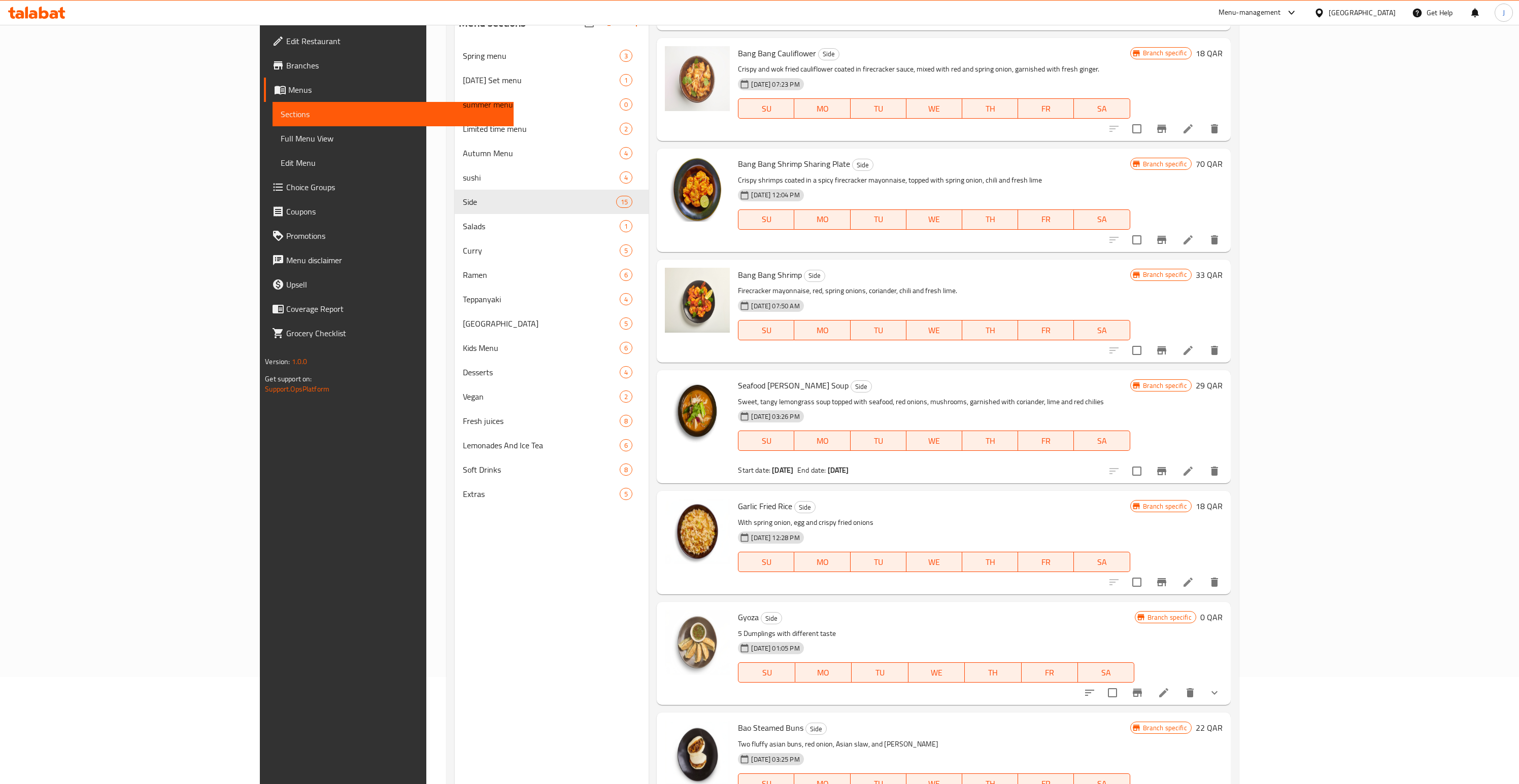
scroll to position [142, 0]
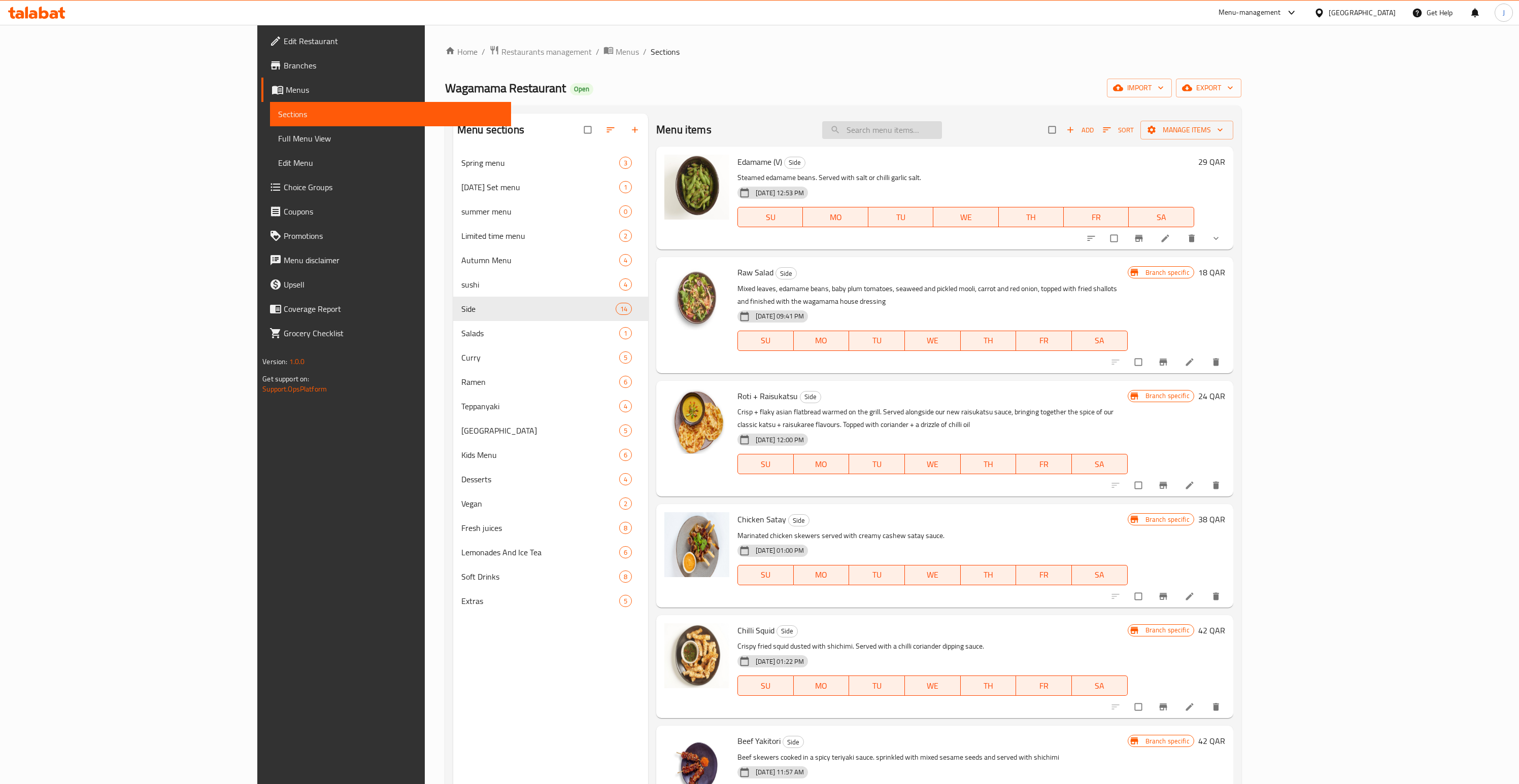
click at [942, 124] on input "search" at bounding box center [882, 130] width 120 height 18
paste input "Gyoza"
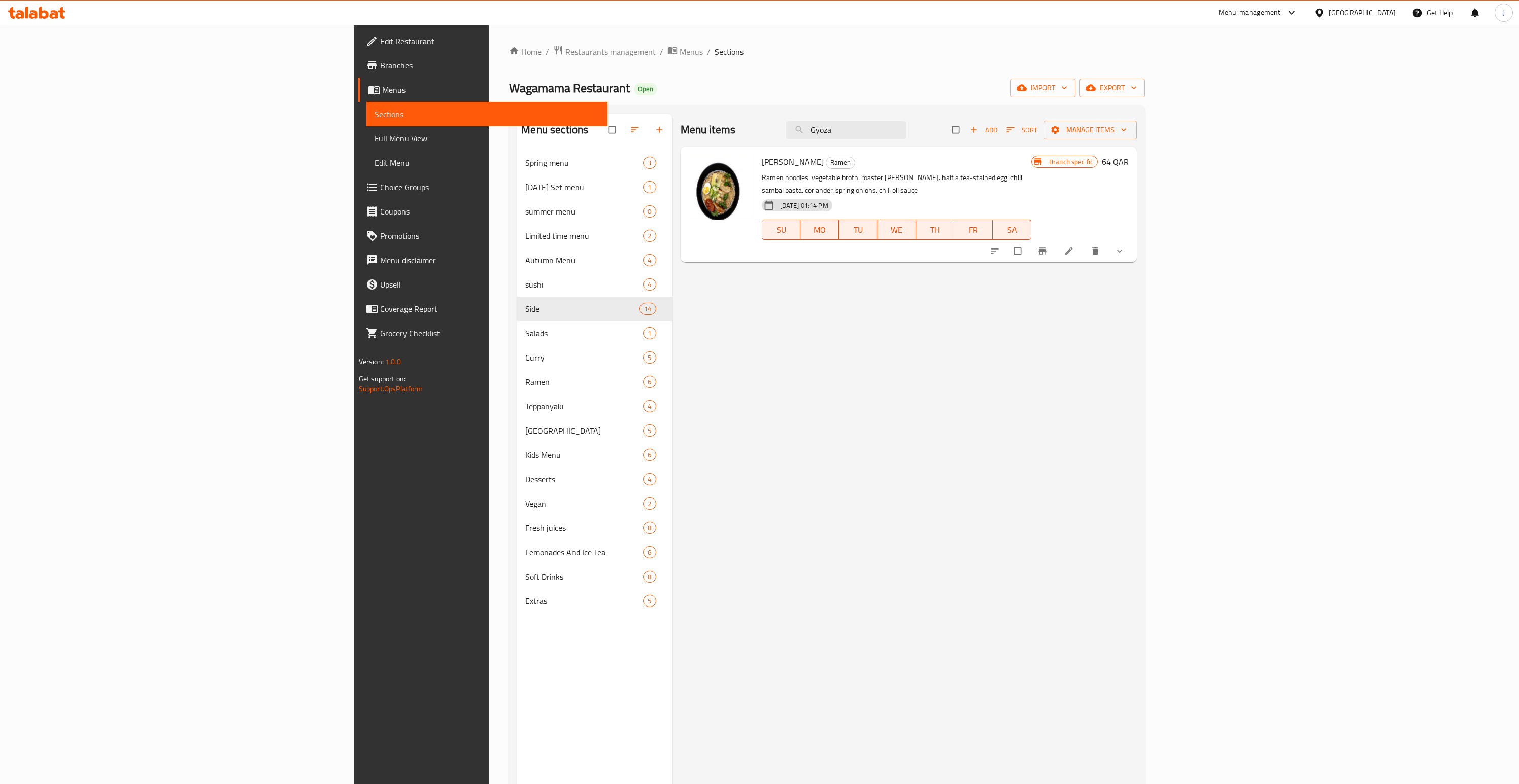
type input "Gyoza"
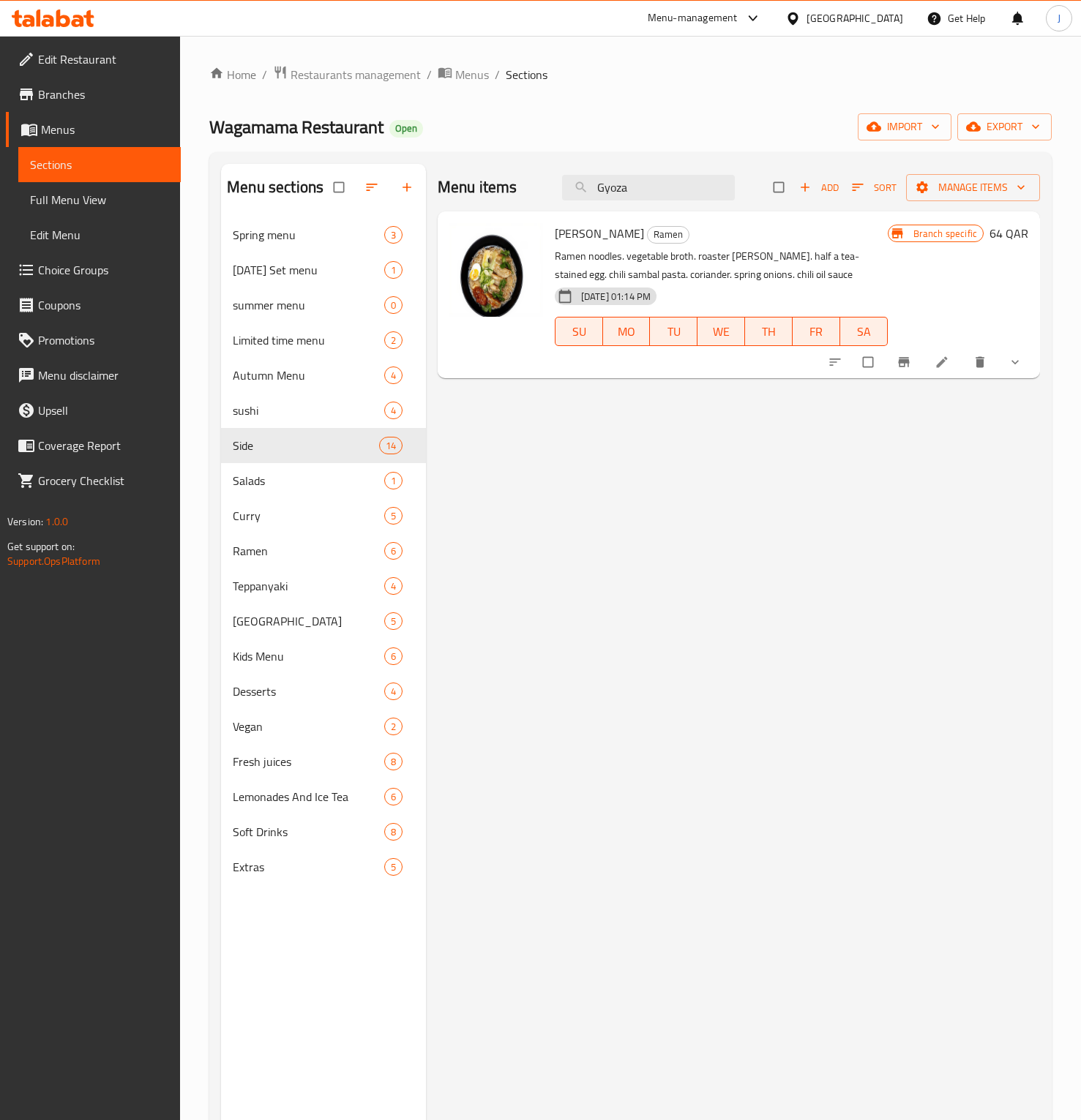
click at [807, 17] on div at bounding box center [796, 18] width 21 height 16
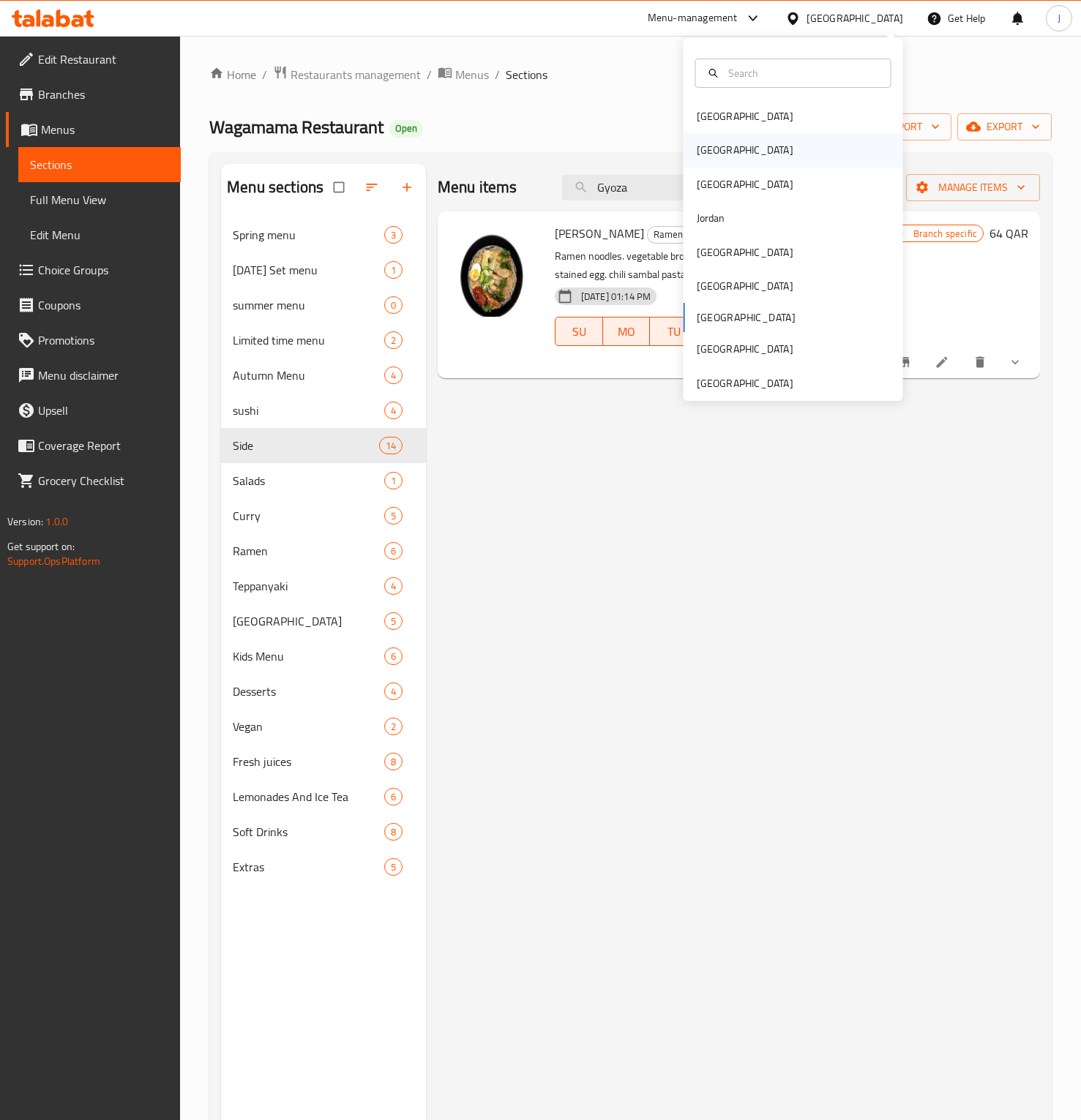
click at [697, 154] on div "Egypt" at bounding box center [744, 149] width 97 height 16
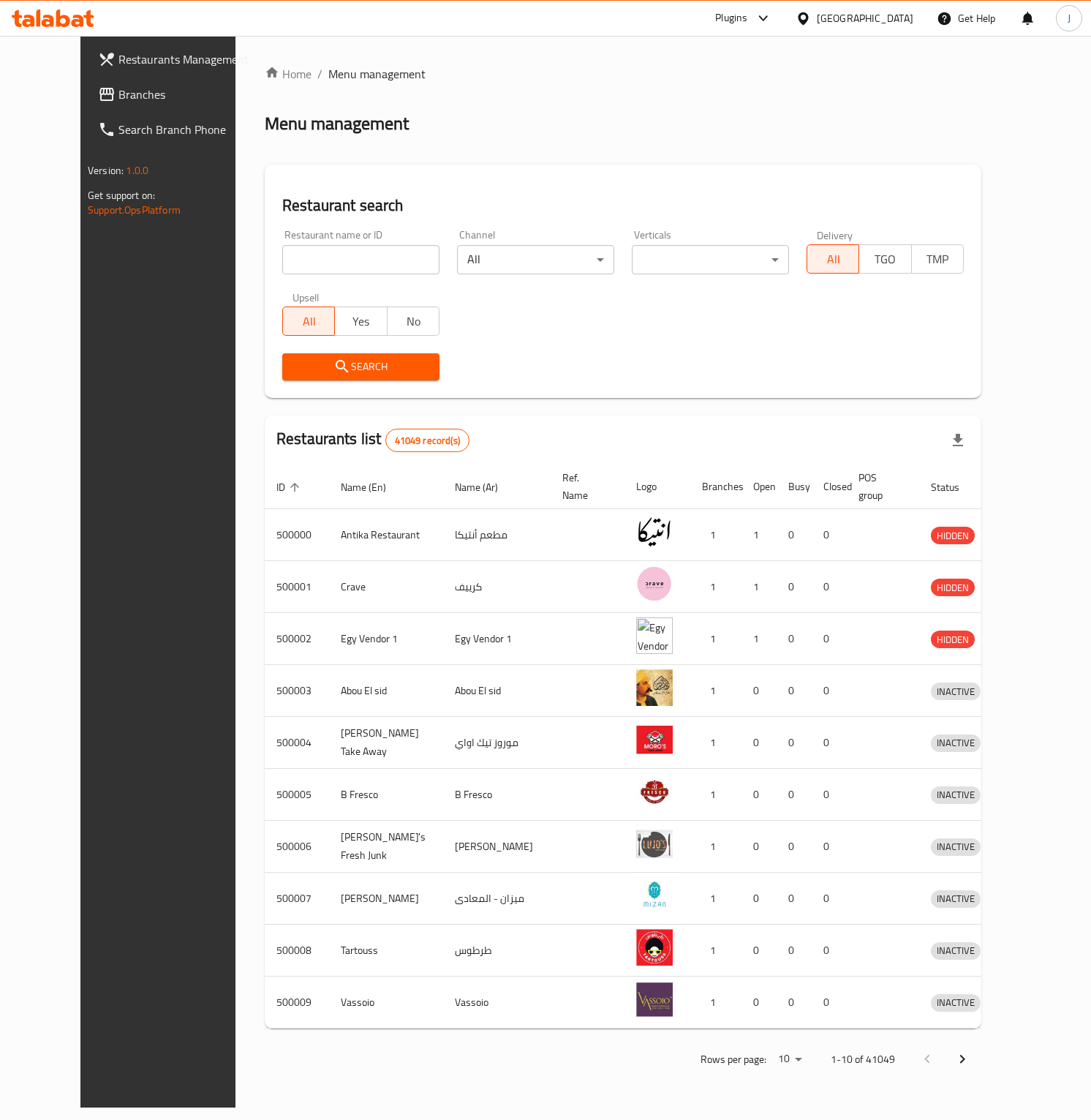
click at [309, 262] on input "search" at bounding box center [361, 260] width 157 height 29
paste input "616295"
type input "616295"
click button "Search" at bounding box center [361, 367] width 157 height 27
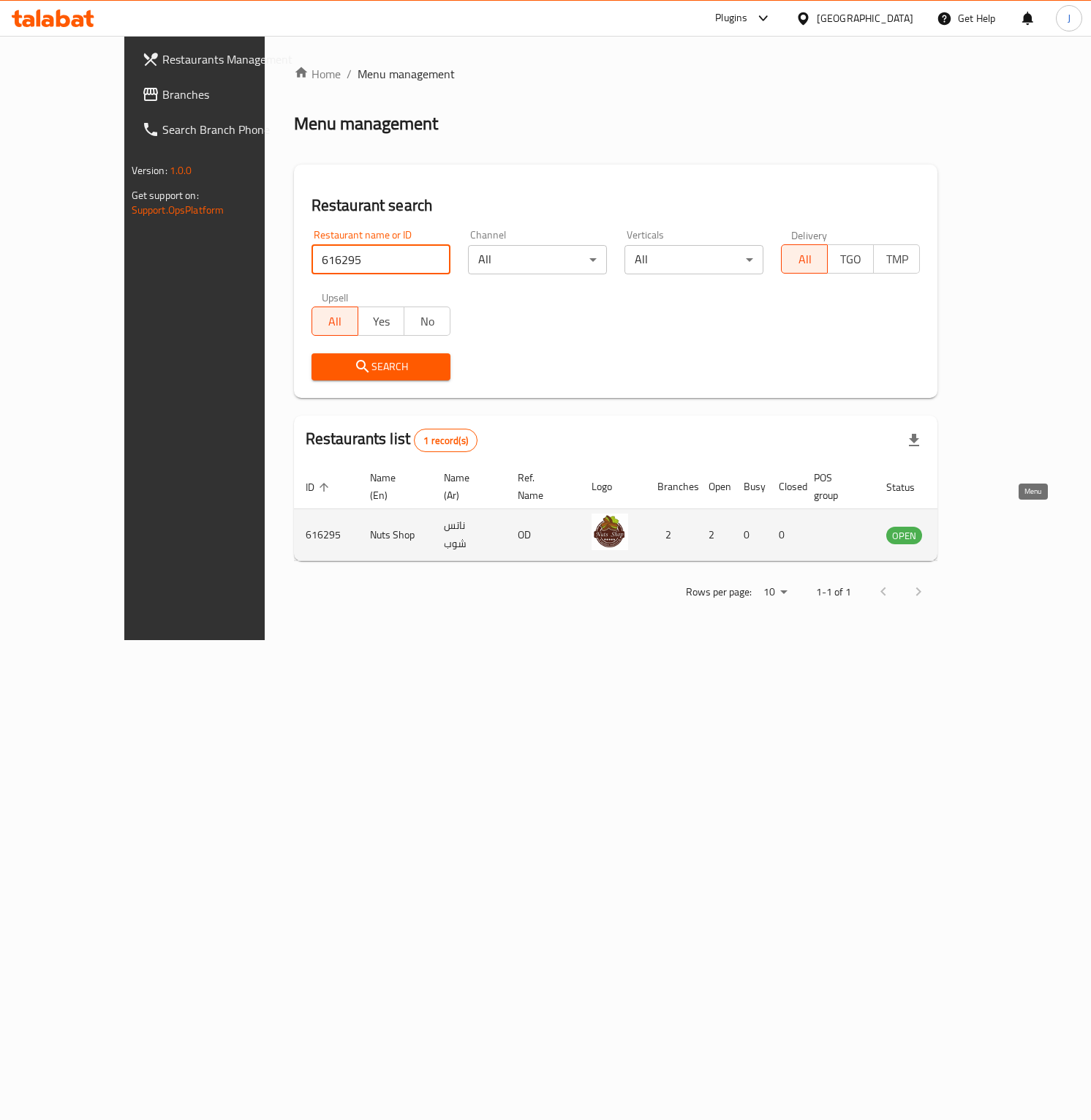
click at [981, 530] on icon "enhanced table" at bounding box center [971, 536] width 16 height 13
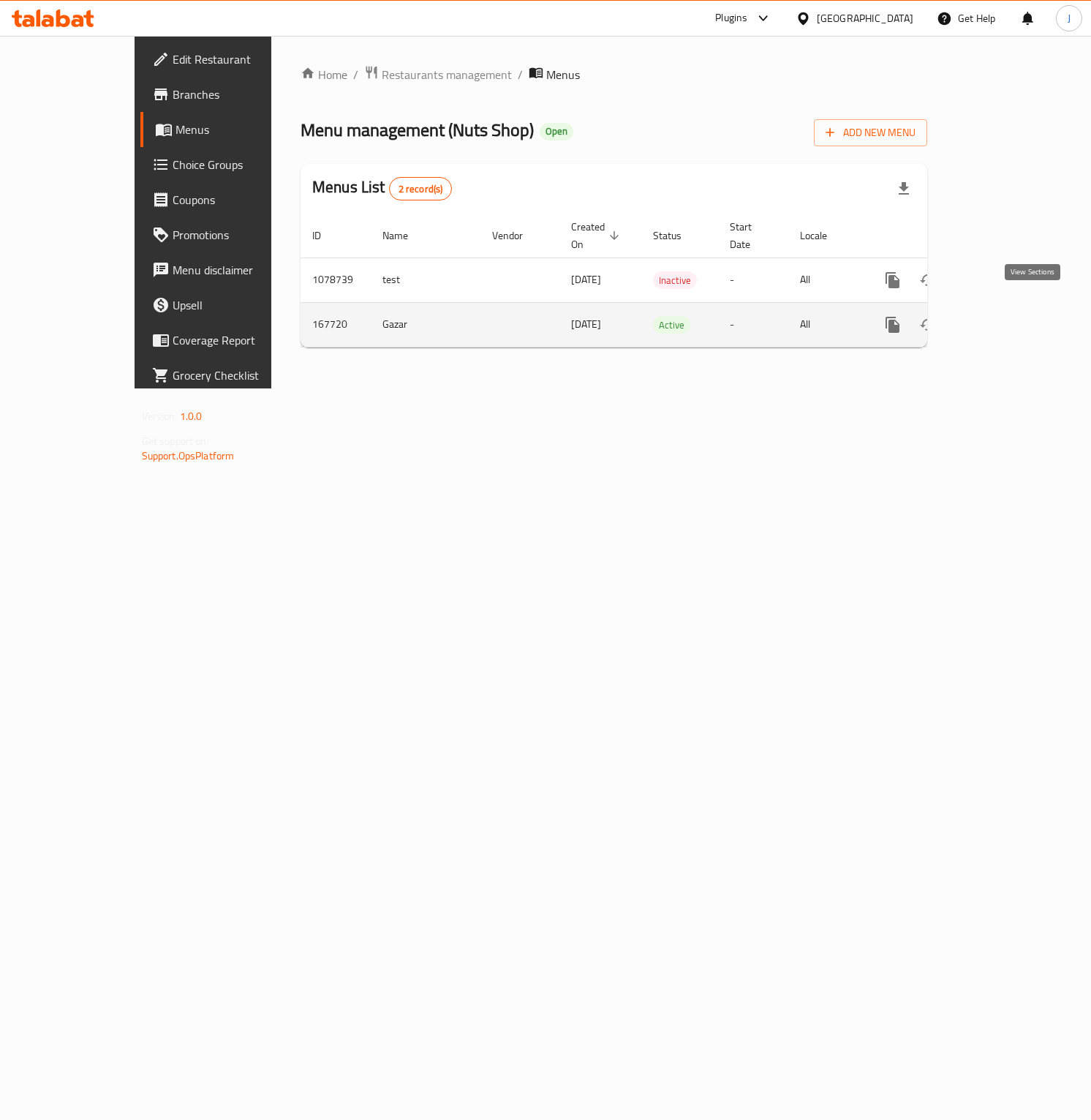
click at [1007, 316] on icon "enhanced table" at bounding box center [998, 324] width 17 height 18
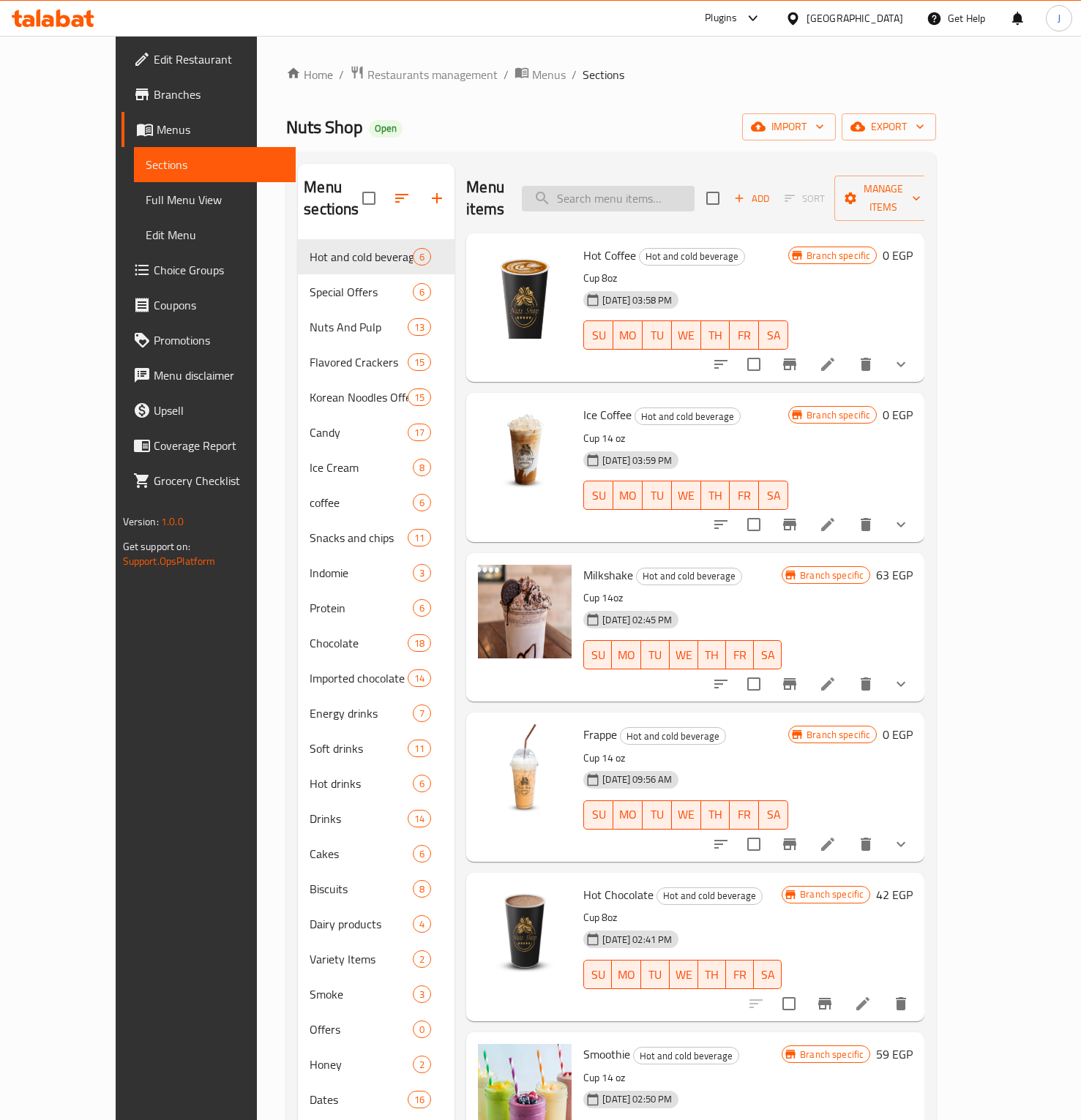
click at [679, 194] on input "search" at bounding box center [609, 199] width 173 height 26
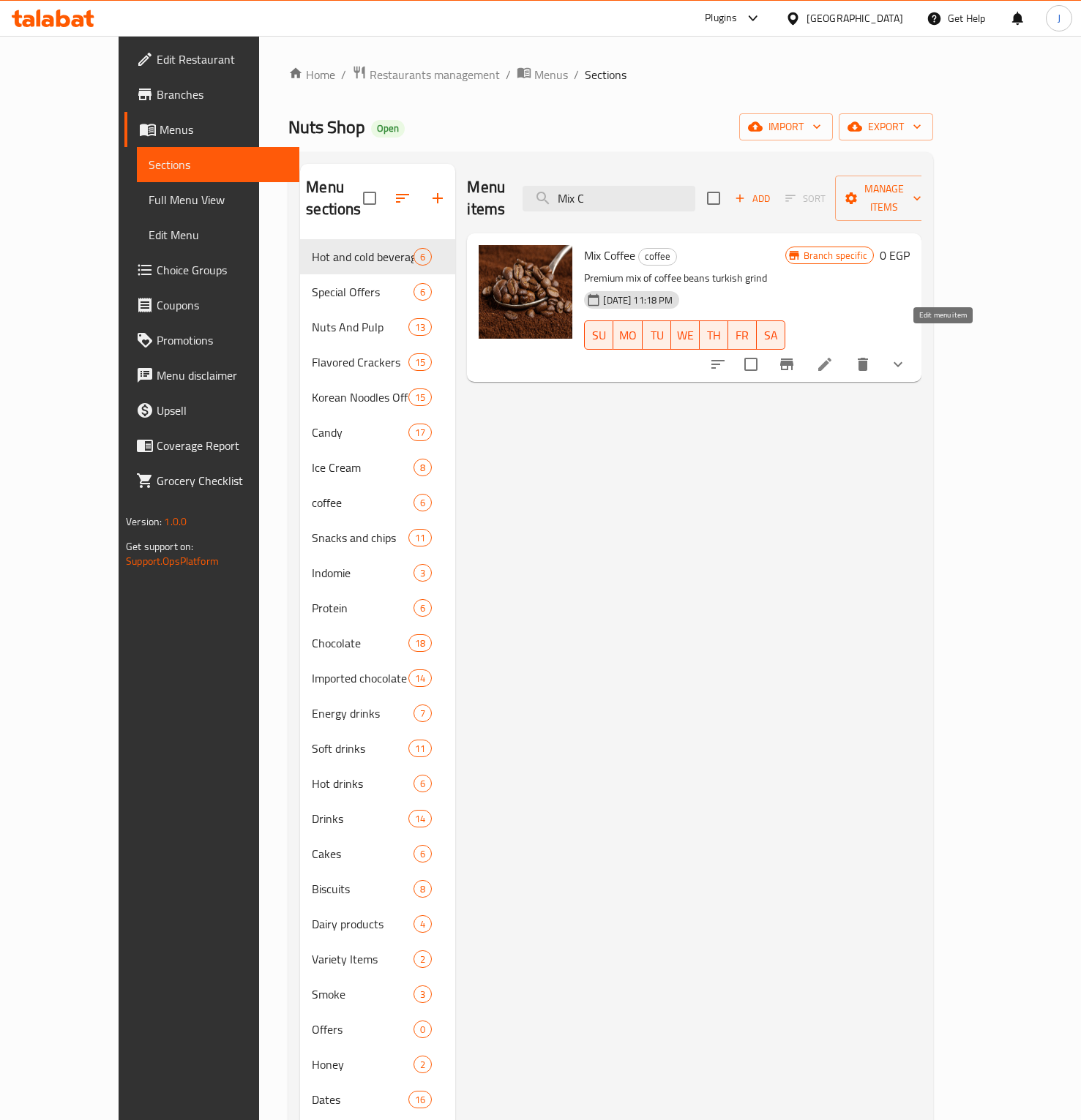
type input "Mix C"
click at [831, 358] on icon at bounding box center [824, 365] width 13 height 13
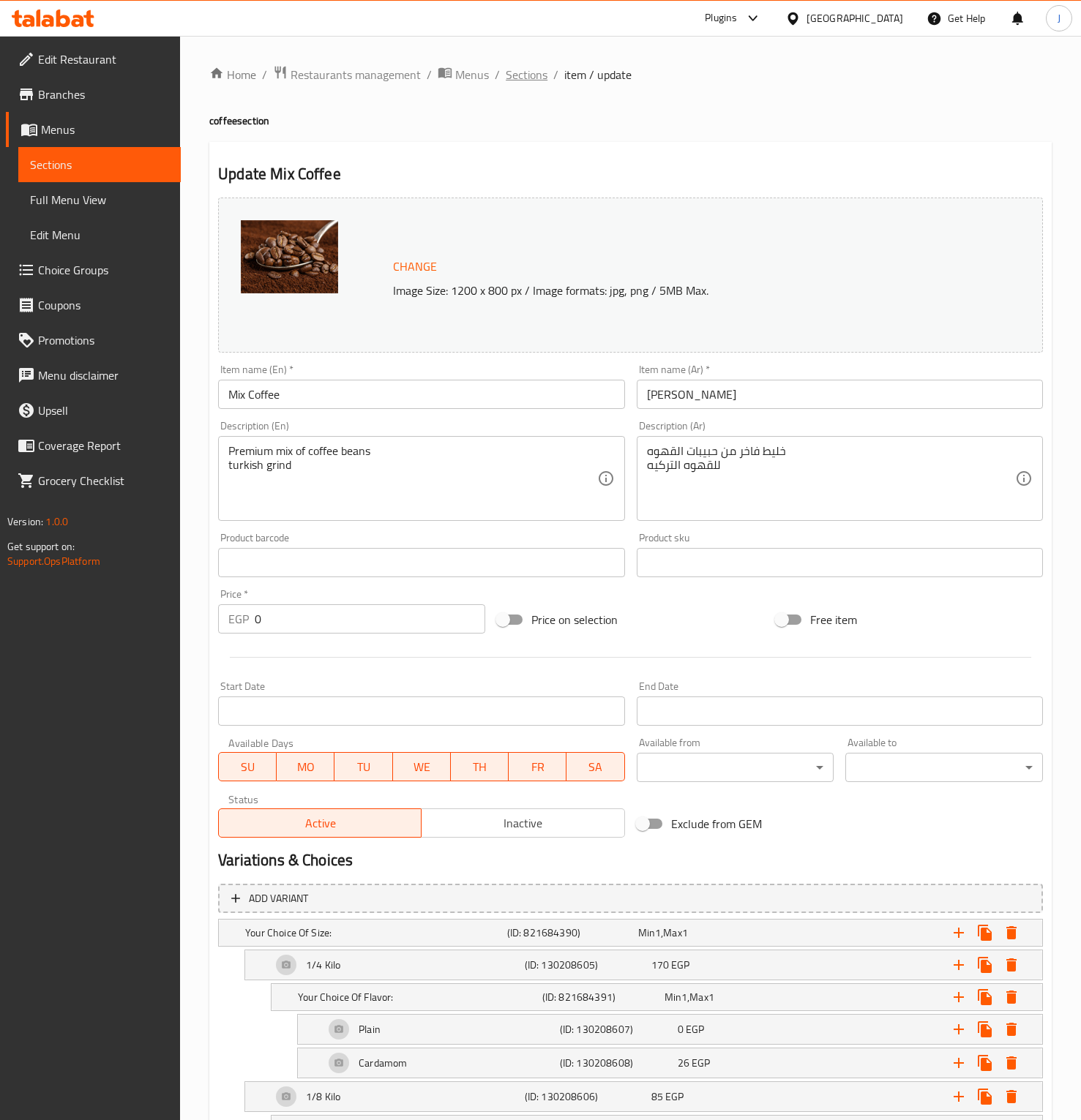
click at [538, 74] on span "Sections" at bounding box center [526, 75] width 41 height 18
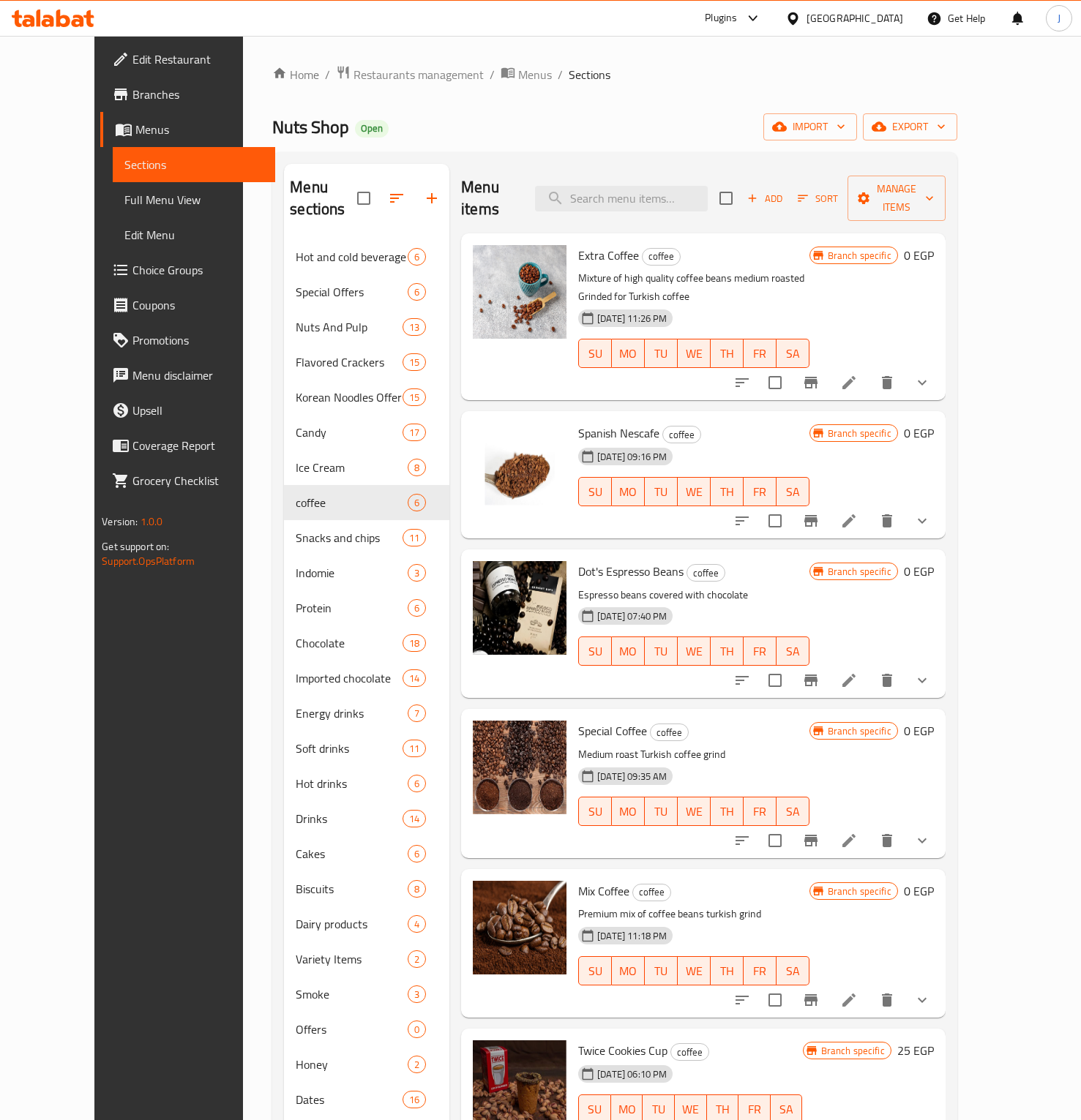
click at [682, 203] on div "Menu items Add Sort Manage items" at bounding box center [703, 198] width 484 height 69
click at [683, 186] on input "search" at bounding box center [622, 199] width 173 height 26
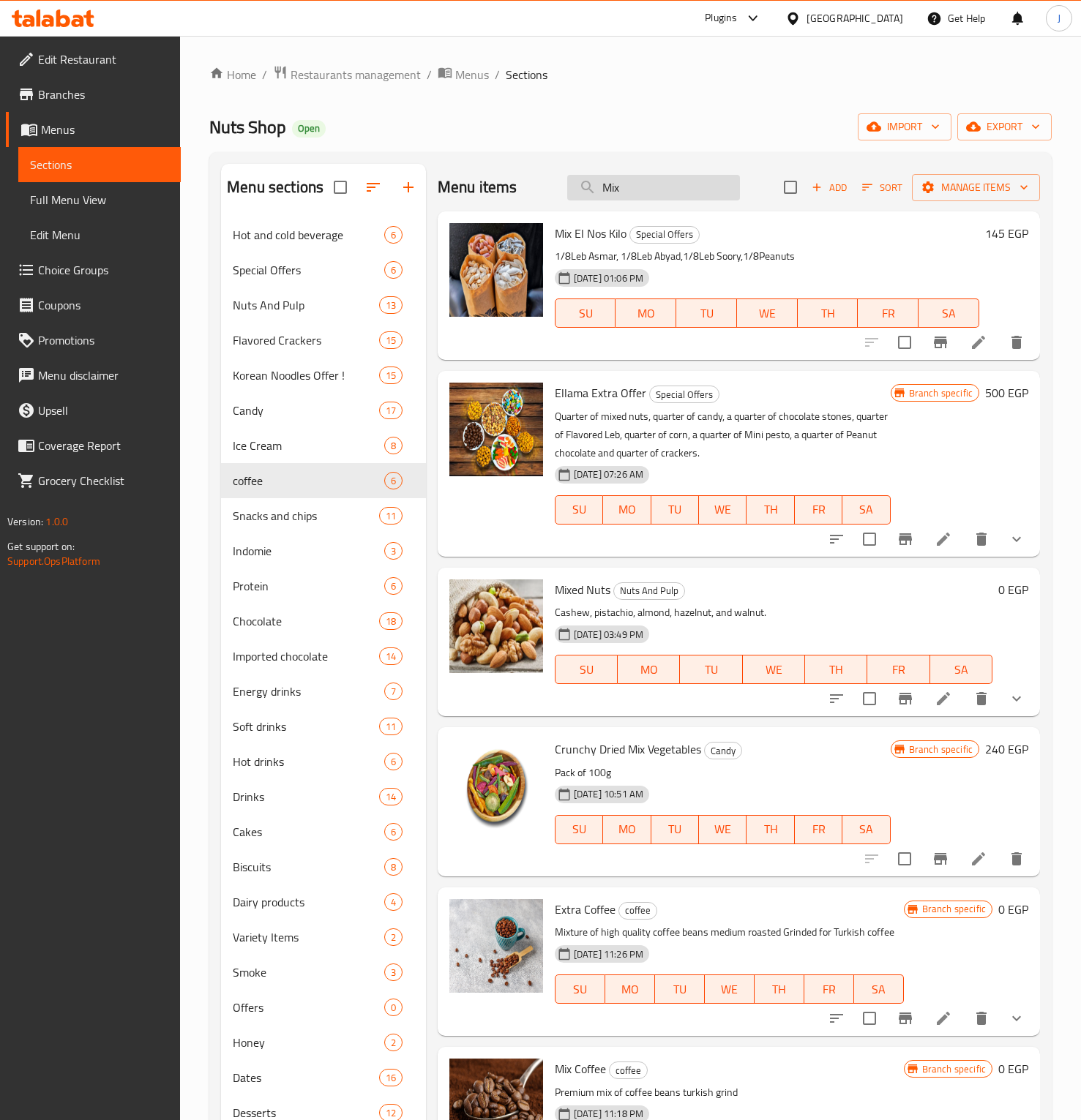
click at [639, 183] on input "Mix" at bounding box center [654, 188] width 173 height 26
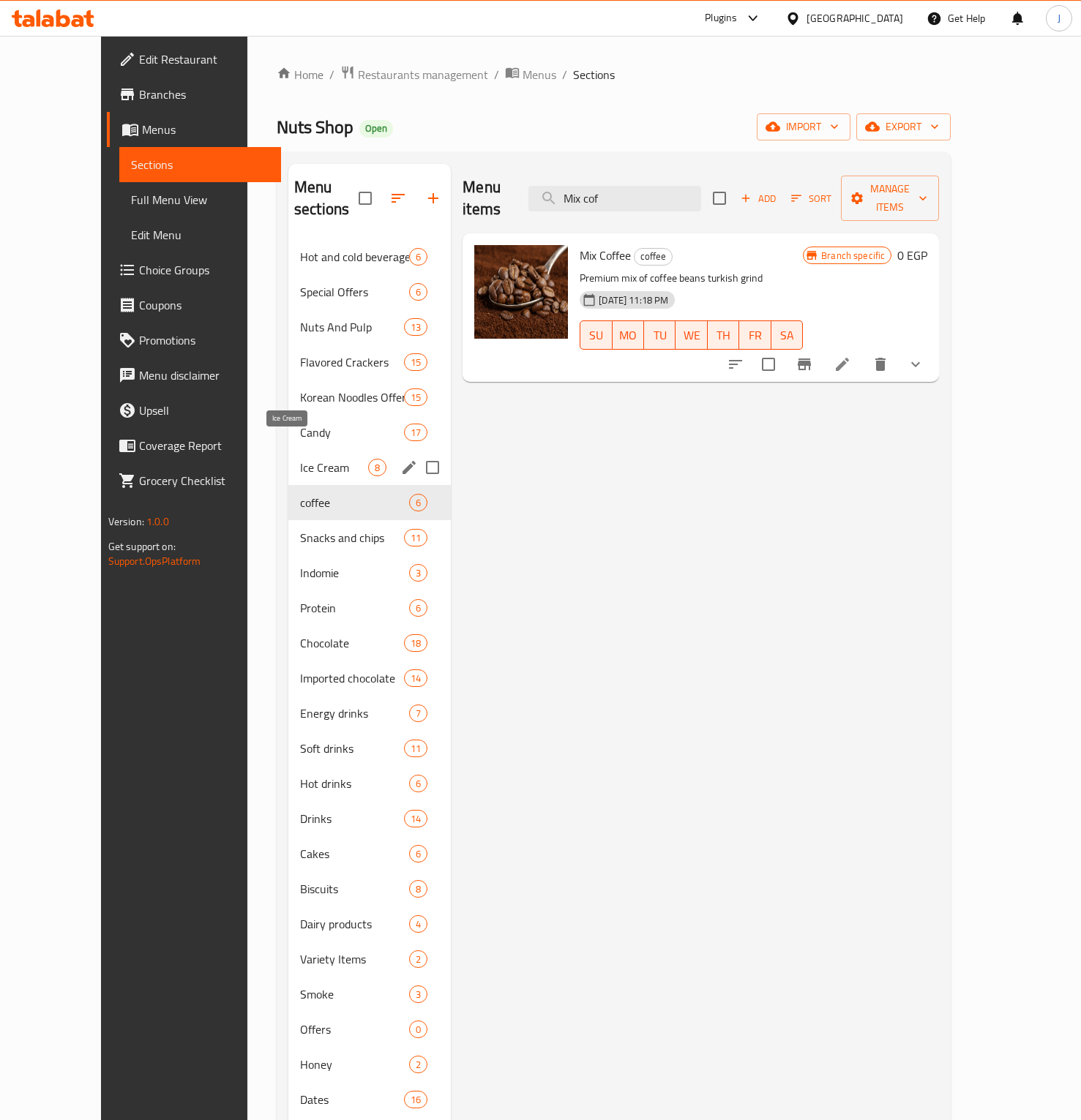
type input "Mix cof"
click at [300, 459] on span "Ice Cream" at bounding box center [334, 467] width 68 height 18
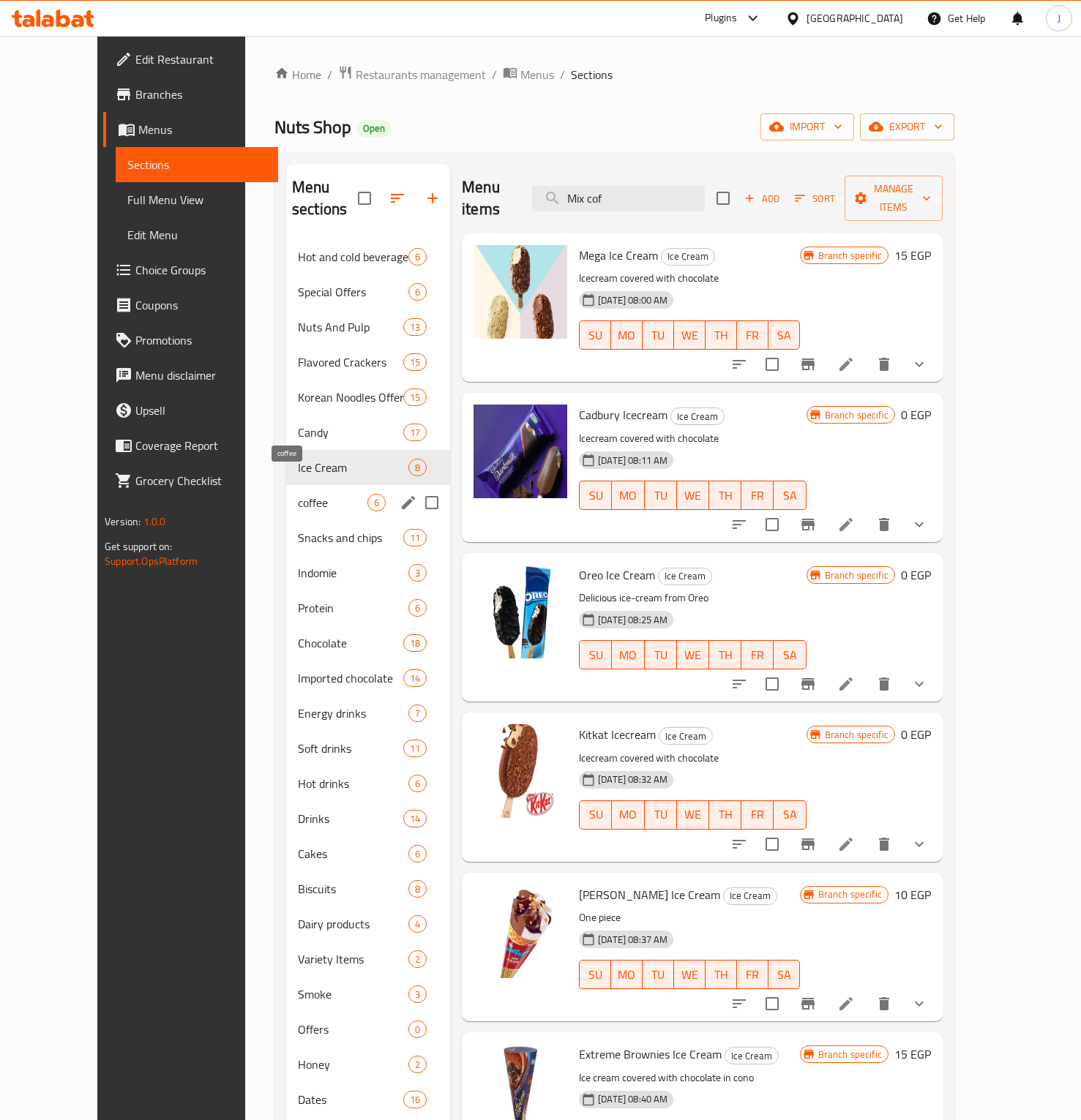
click at [297, 494] on span "coffee" at bounding box center [331, 502] width 69 height 18
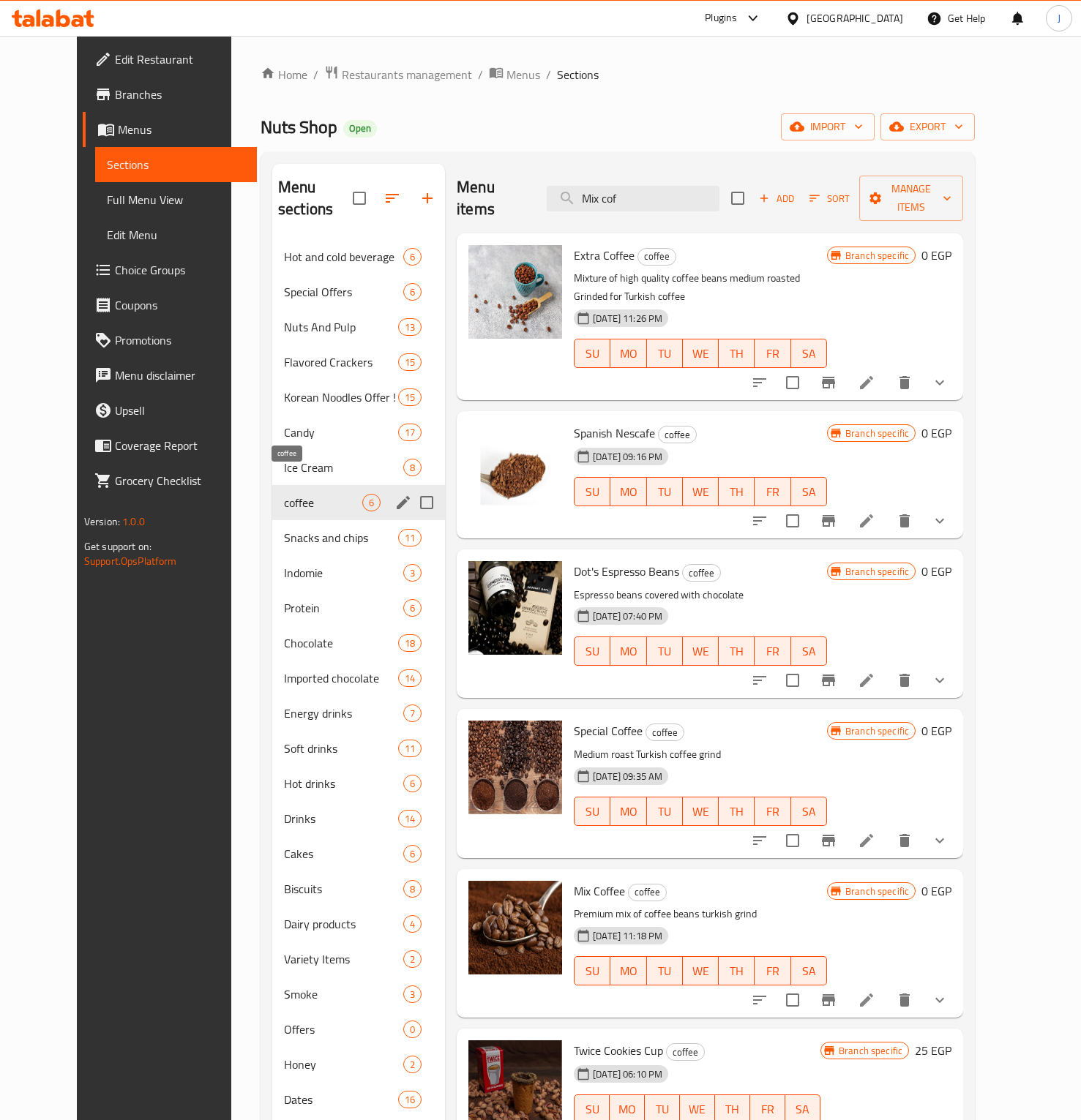
click at [284, 494] on span "coffee" at bounding box center [322, 502] width 78 height 18
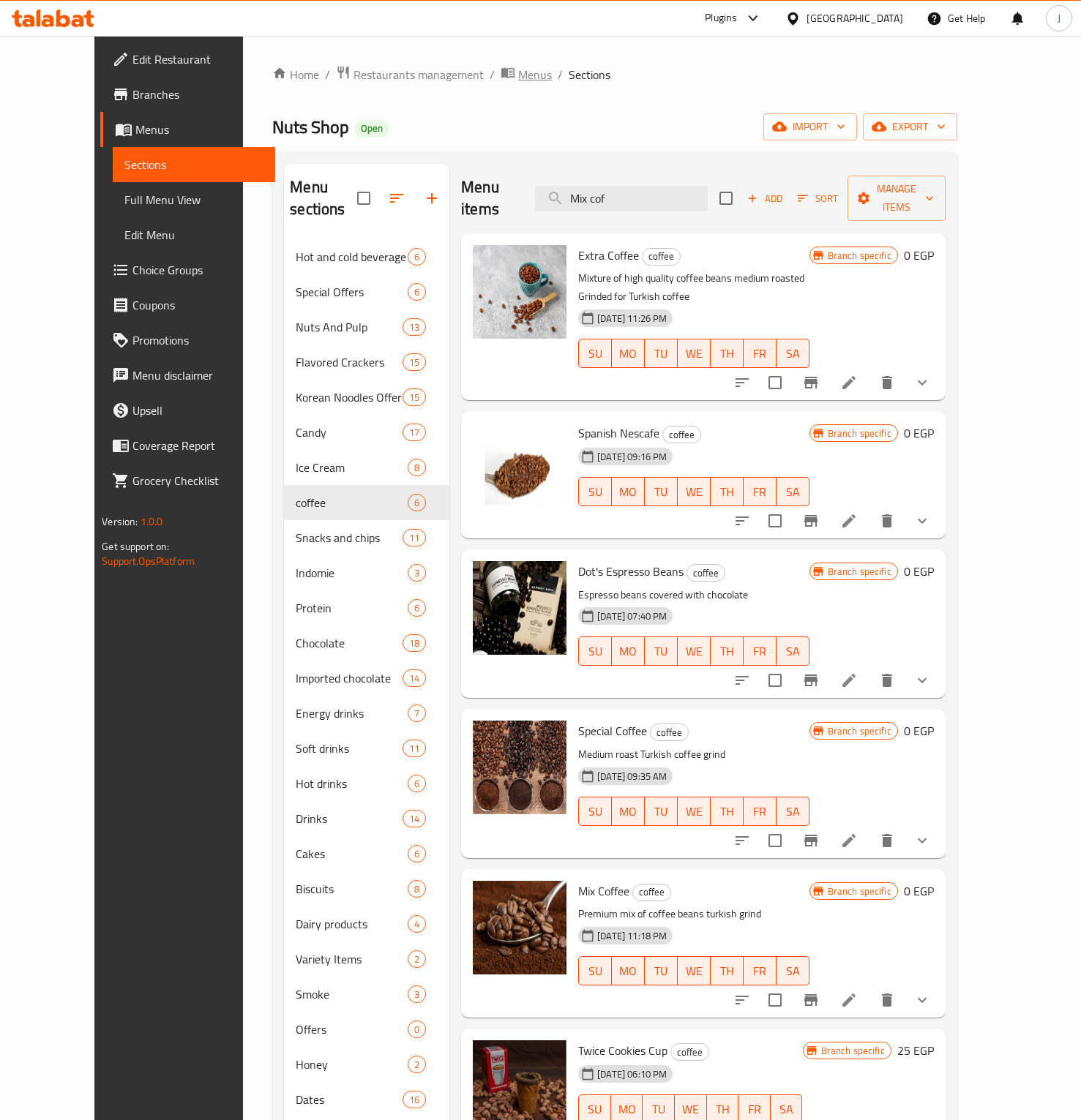
click at [518, 75] on span "Menus" at bounding box center [535, 75] width 34 height 18
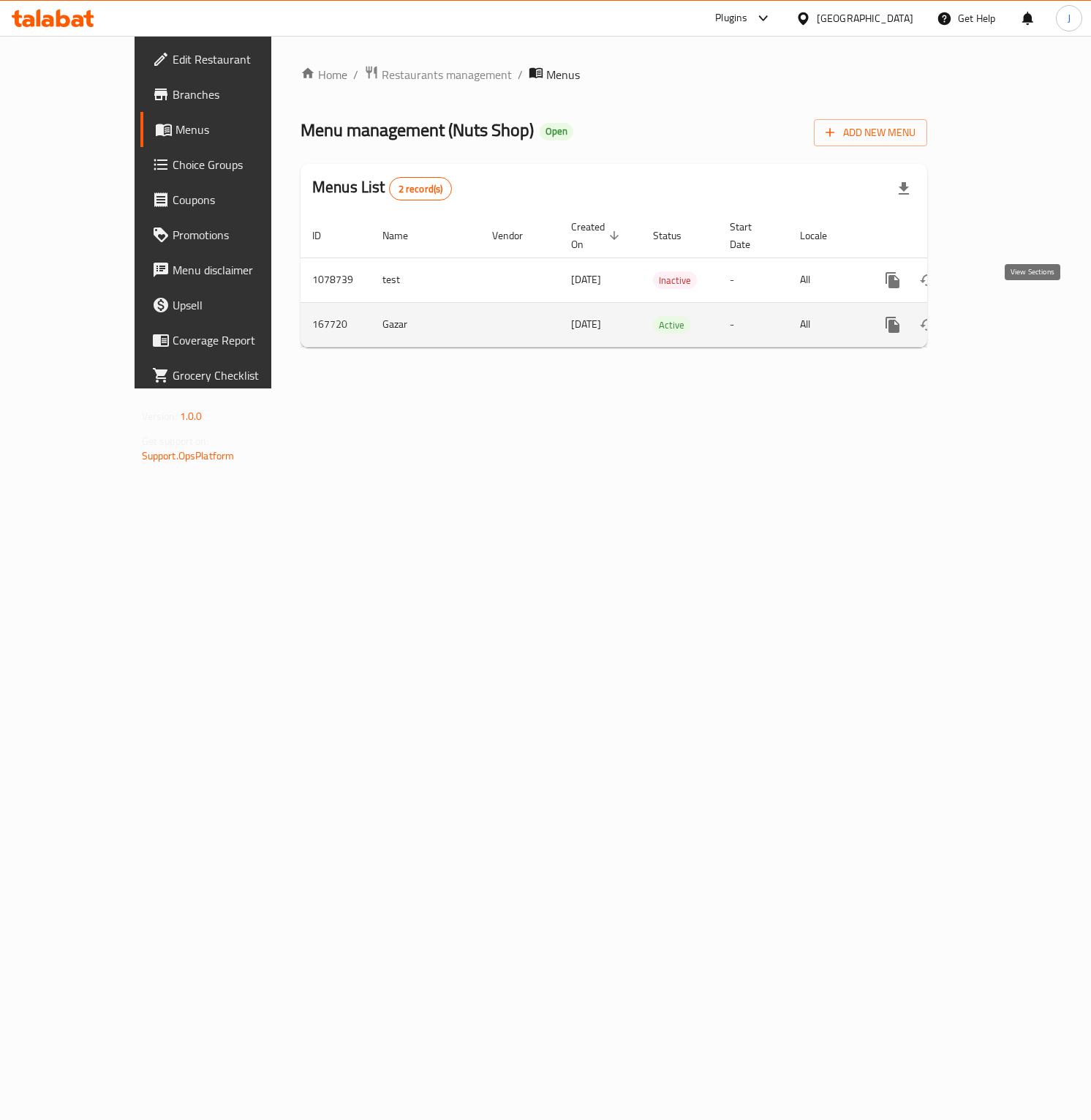
click at [1005, 319] on icon "enhanced table" at bounding box center [998, 325] width 13 height 13
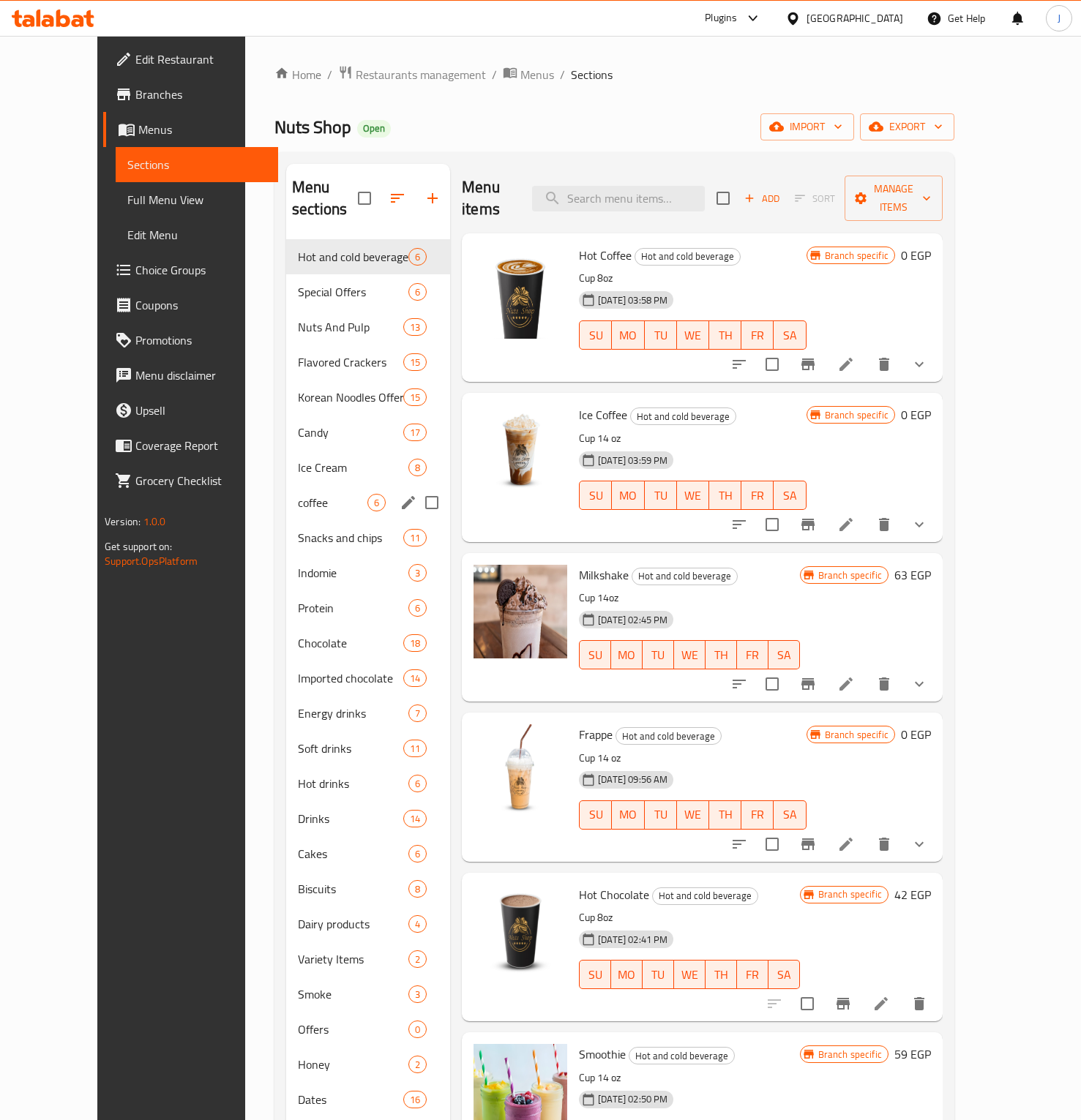
click at [297, 494] on span "coffee" at bounding box center [331, 502] width 69 height 18
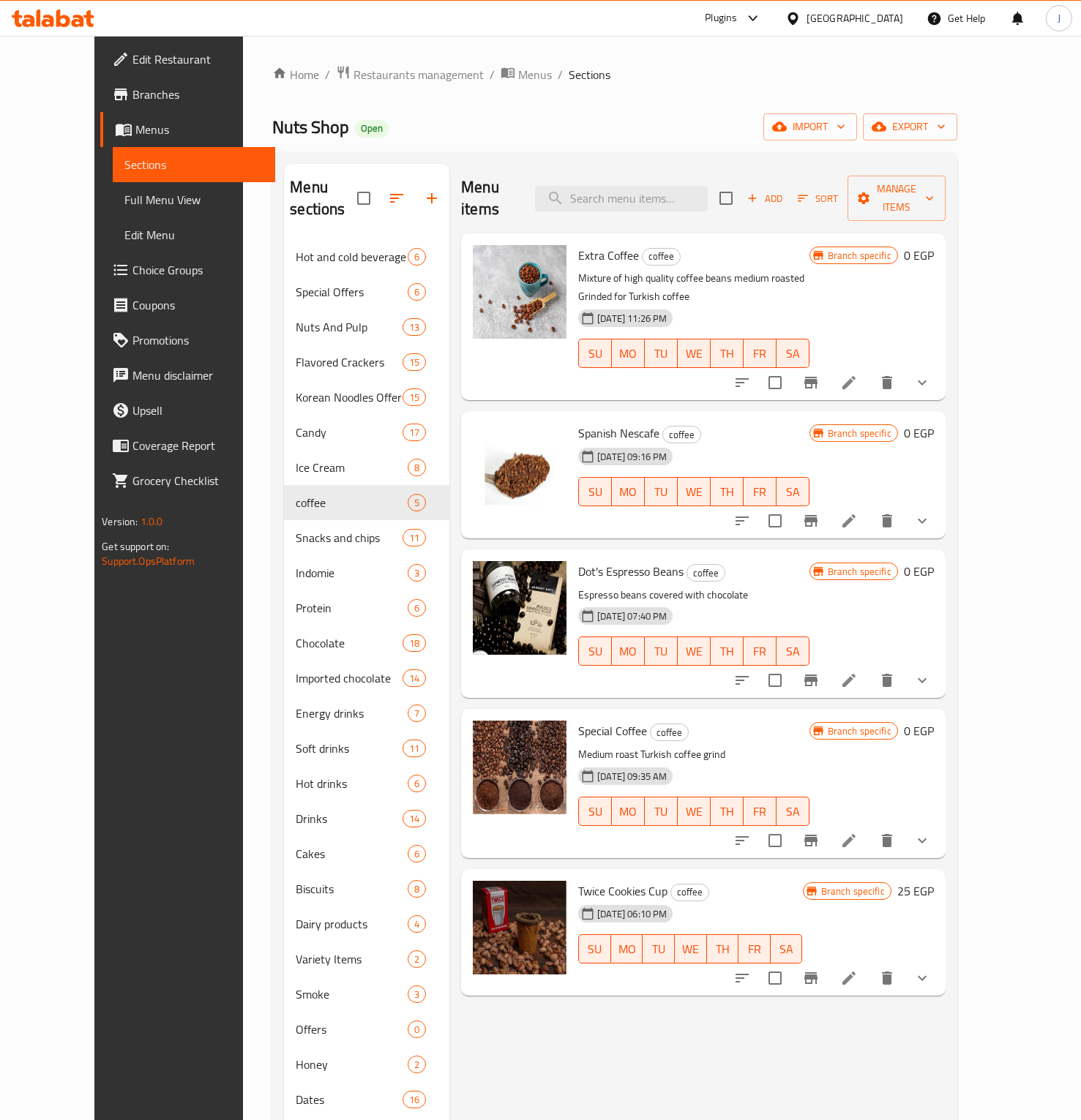
click at [889, 23] on div "Egypt" at bounding box center [854, 18] width 97 height 16
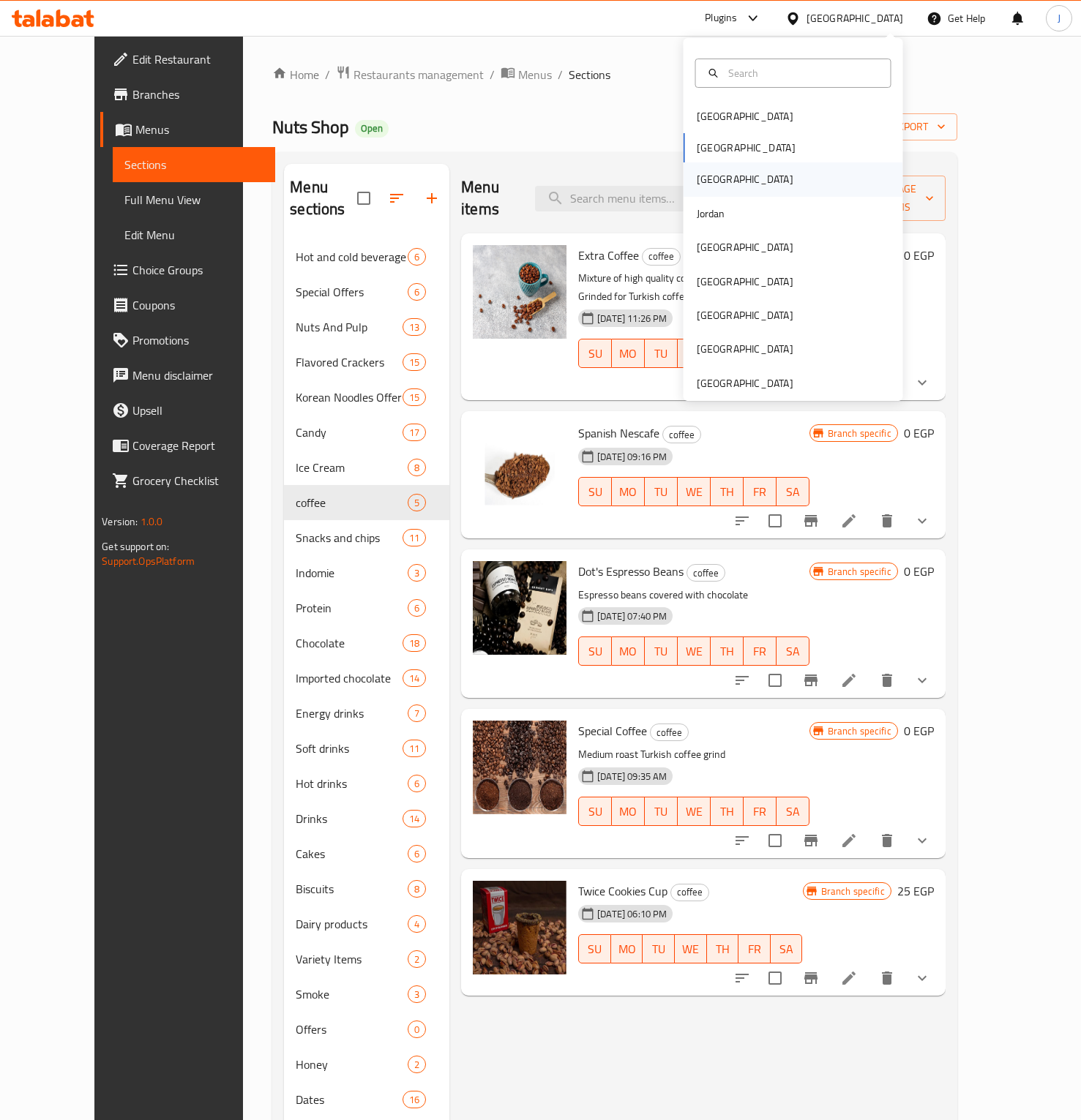
click at [711, 172] on div "Iraq" at bounding box center [745, 179] width 120 height 34
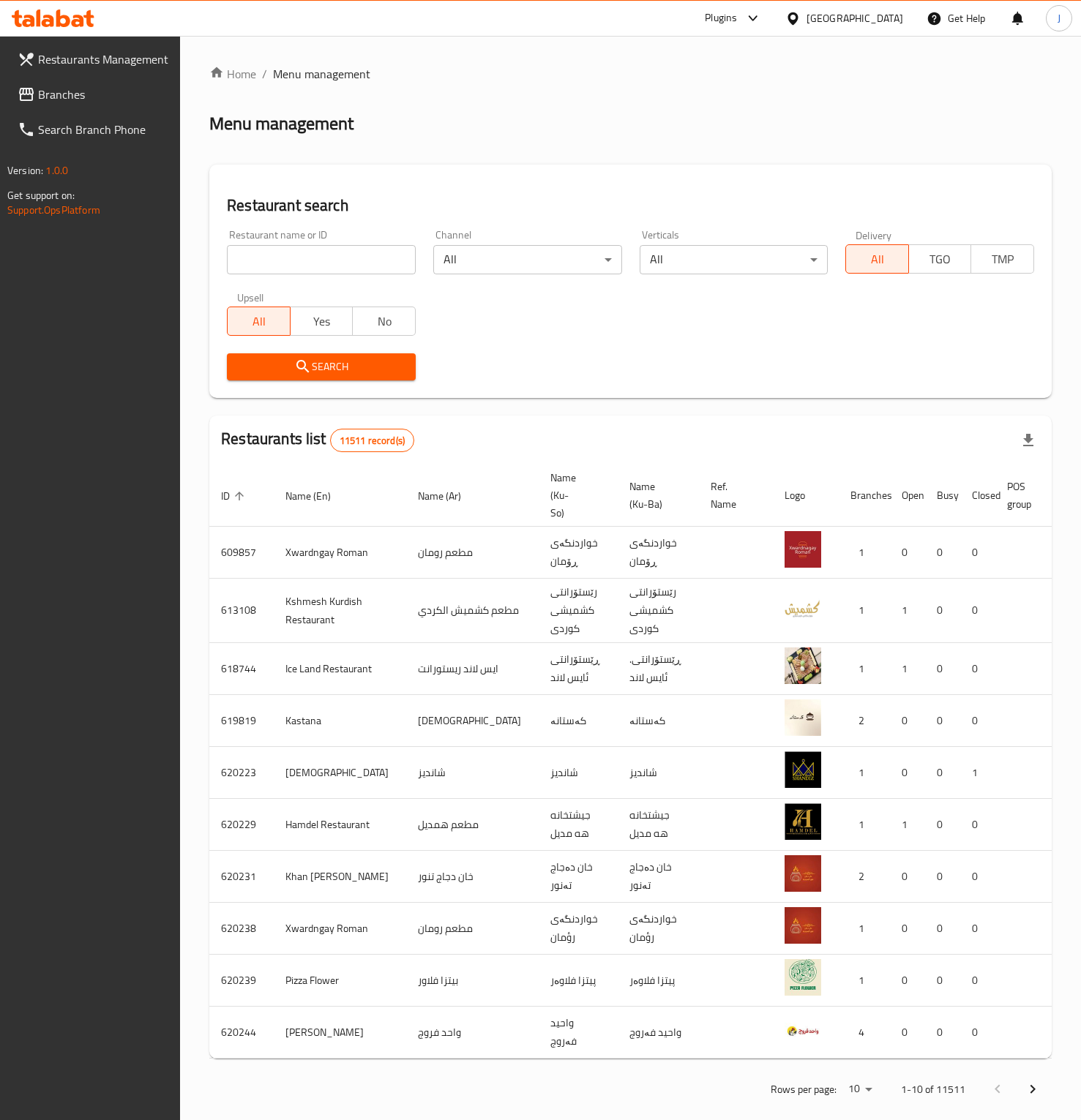
click at [314, 262] on input "search" at bounding box center [320, 260] width 189 height 29
paste input "660943"
type input "660943"
click button "Search" at bounding box center [320, 367] width 189 height 27
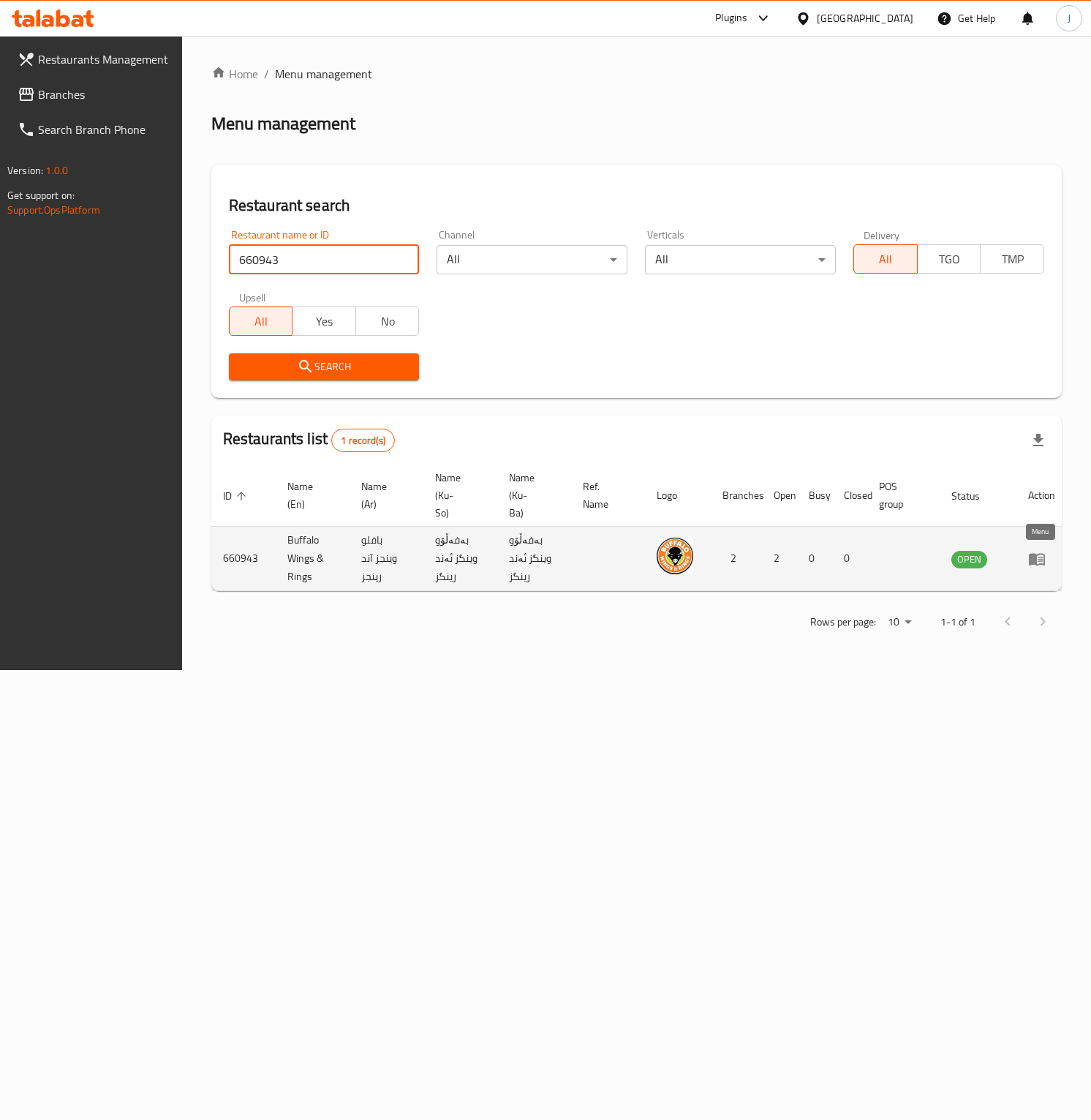
click at [1043, 559] on icon "enhanced table" at bounding box center [1037, 559] width 17 height 18
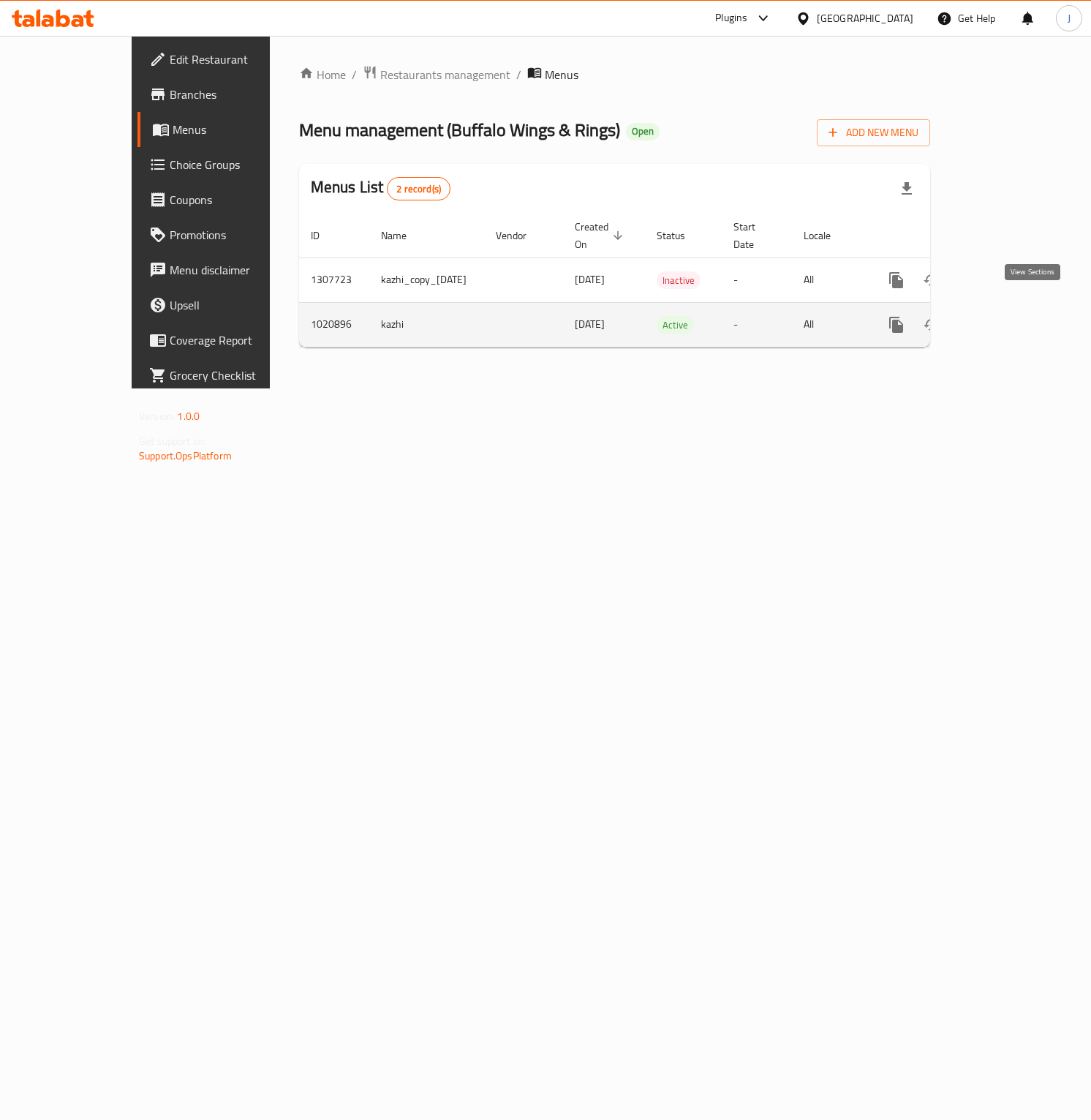
click at [1011, 316] on icon "enhanced table" at bounding box center [1002, 324] width 17 height 18
